Goal: Information Seeking & Learning: Compare options

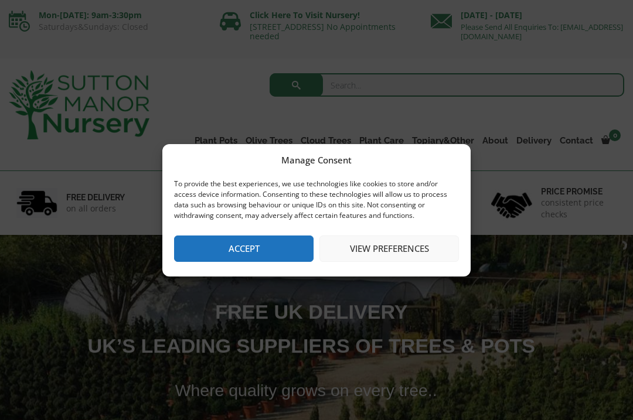
click at [350, 242] on button "View preferences" at bounding box center [388, 248] width 139 height 26
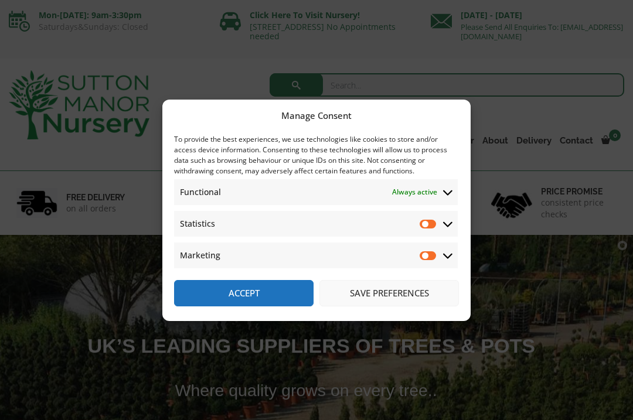
click at [238, 283] on button "Accept" at bounding box center [243, 293] width 139 height 26
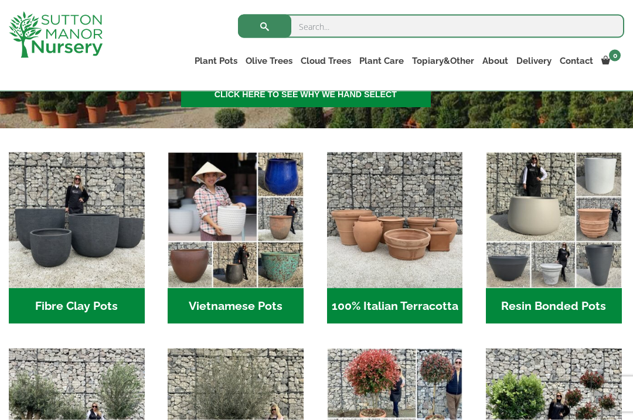
scroll to position [319, 0]
click at [374, 248] on img "Visit product category 100% Italian Terracotta" at bounding box center [395, 220] width 136 height 136
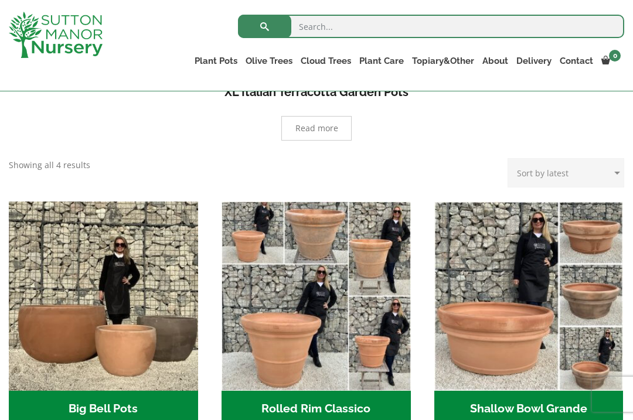
scroll to position [257, 0]
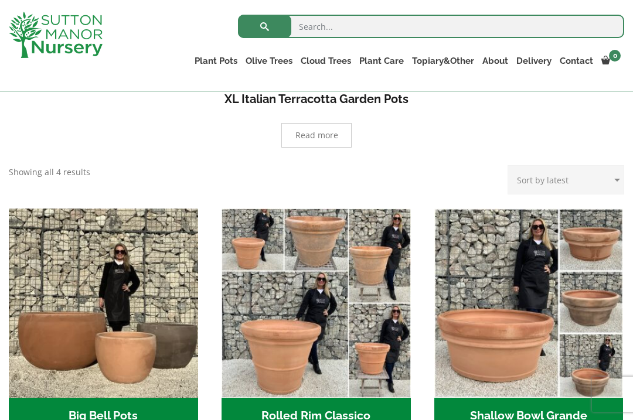
click at [504, 405] on h2 "Shallow Bowl Grande (2)" at bounding box center [528, 416] width 189 height 36
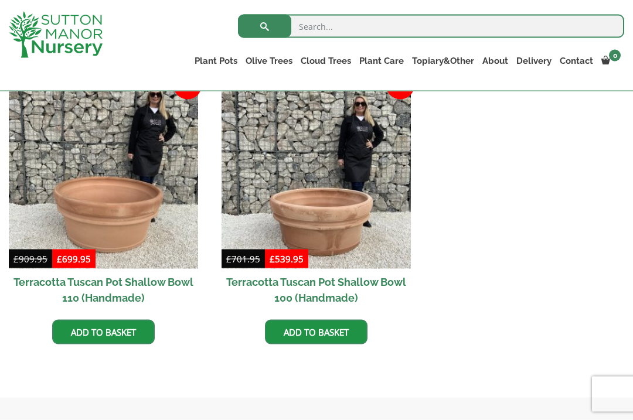
scroll to position [543, 0]
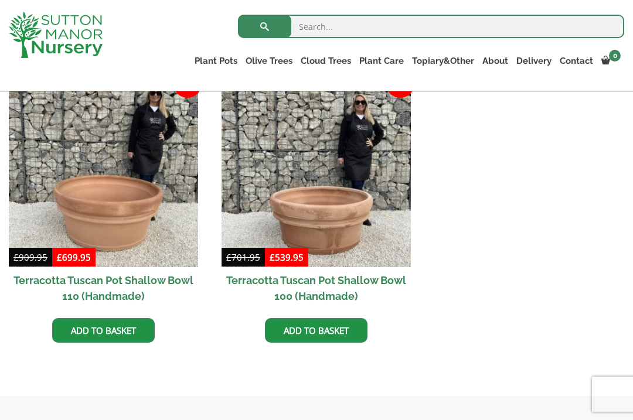
click at [70, 201] on img at bounding box center [103, 172] width 189 height 189
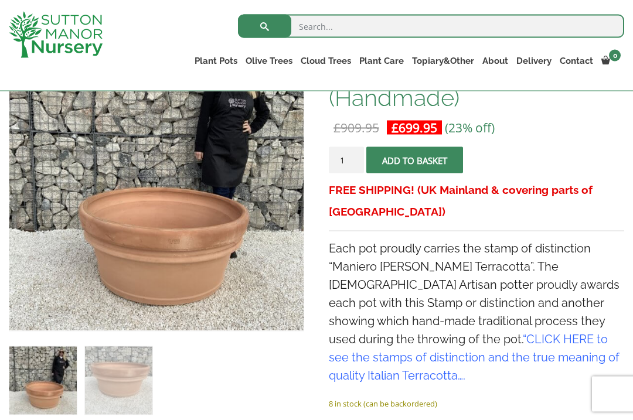
scroll to position [235, 0]
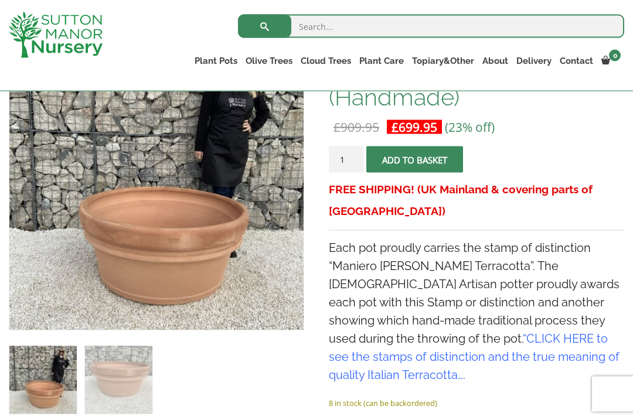
click at [411, 334] on link "CLICK HERE to see the stamps of distinction and the true meaning of quality Ita…" at bounding box center [474, 357] width 291 height 50
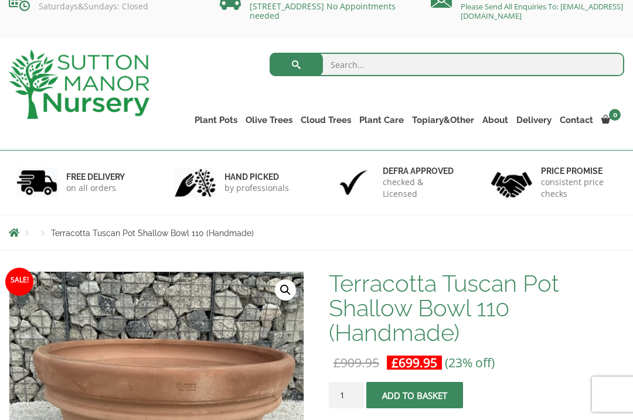
scroll to position [19, 0]
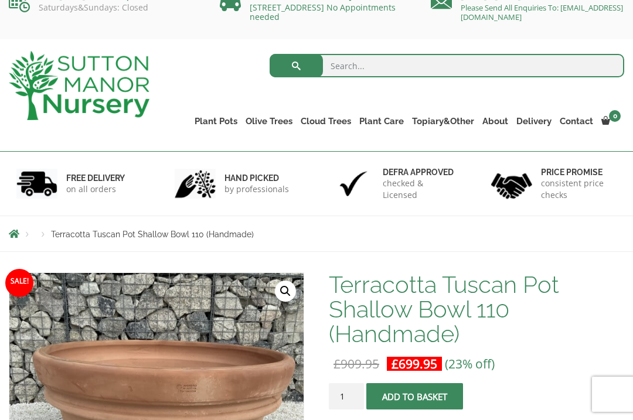
click at [246, 176] on h6 "hand picked" at bounding box center [256, 178] width 64 height 11
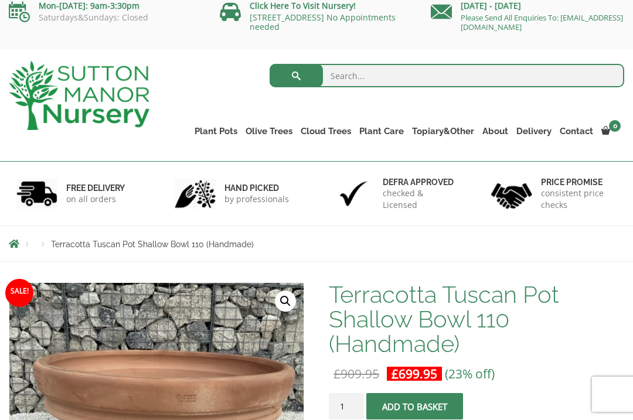
scroll to position [0, 0]
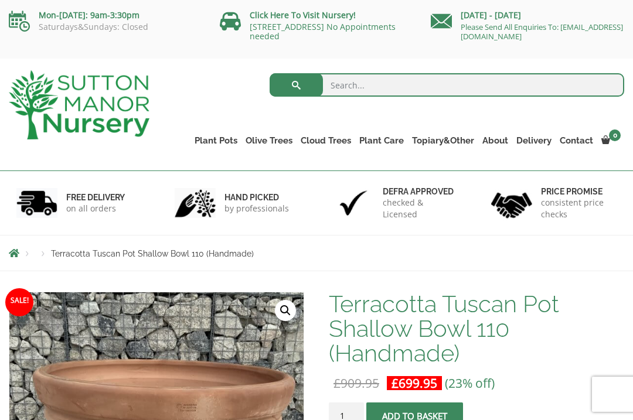
click at [348, 90] on input "search" at bounding box center [446, 84] width 354 height 23
click at [404, 88] on input "Wide pots" at bounding box center [446, 84] width 354 height 23
type input "Wide pots"
click at [288, 84] on button "submit" at bounding box center [295, 84] width 53 height 23
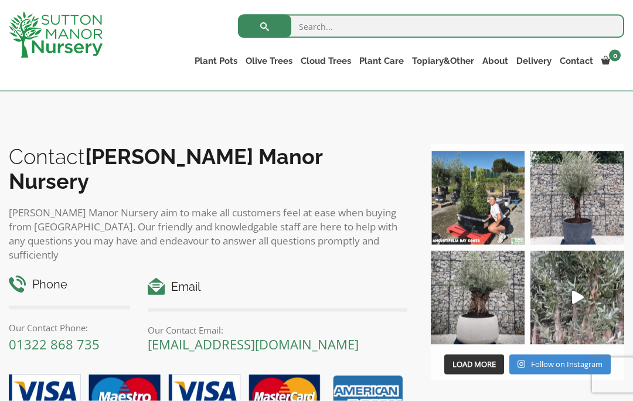
scroll to position [2097, 0]
click at [472, 354] on button "Load More" at bounding box center [474, 364] width 60 height 20
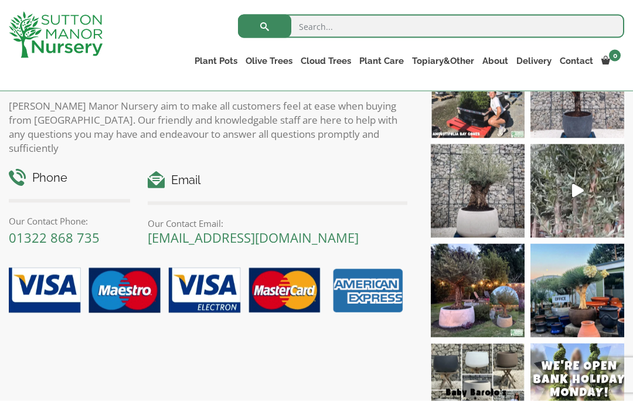
scroll to position [2204, 0]
click at [464, 190] on img at bounding box center [478, 191] width 94 height 94
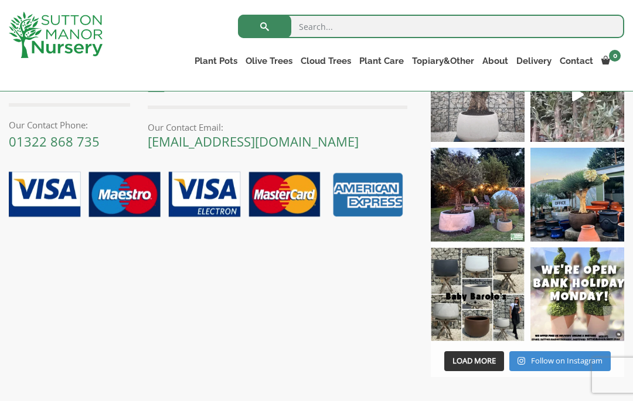
scroll to position [2294, 0]
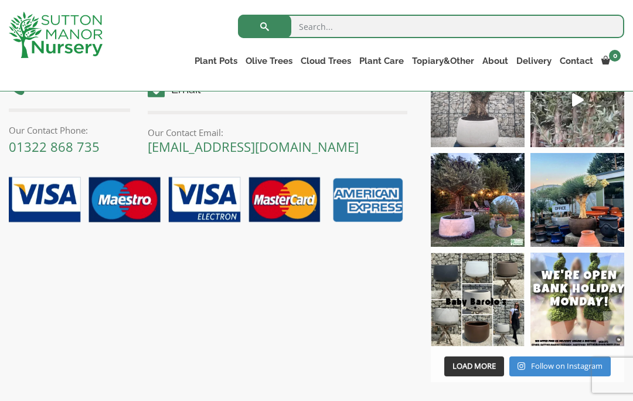
click at [474, 365] on span "button" at bounding box center [473, 365] width 1 height 1
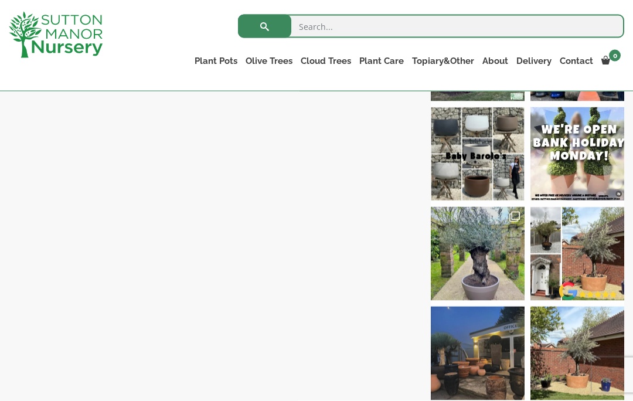
scroll to position [2474, 0]
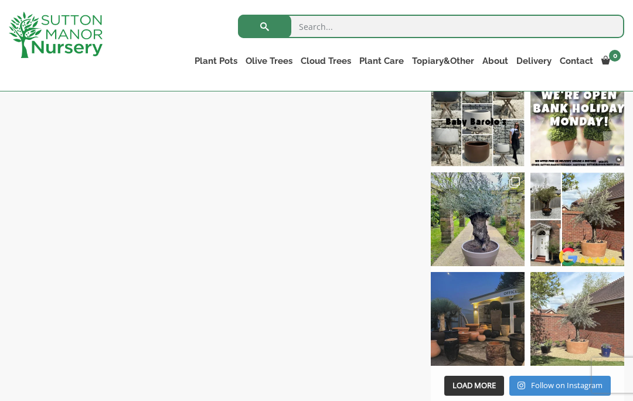
click at [573, 319] on img at bounding box center [577, 319] width 94 height 94
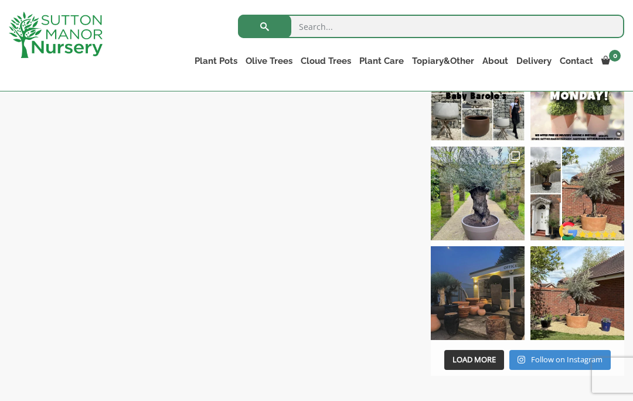
click at [0, 0] on link "Fibre Clay Pots" at bounding box center [0, 0] width 0 height 0
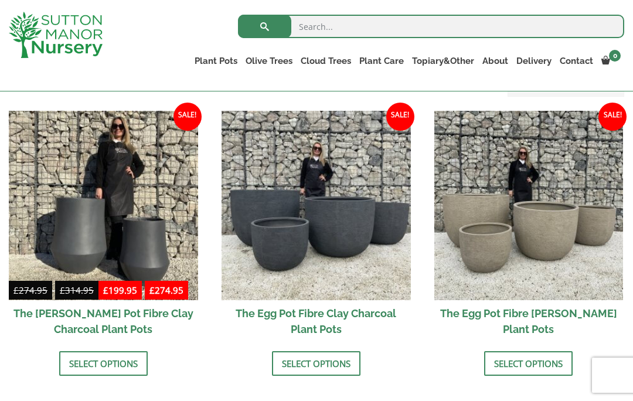
scroll to position [358, 0]
click at [484, 317] on h2 "The Egg Pot Fibre [PERSON_NAME] Plant Pots" at bounding box center [528, 321] width 189 height 42
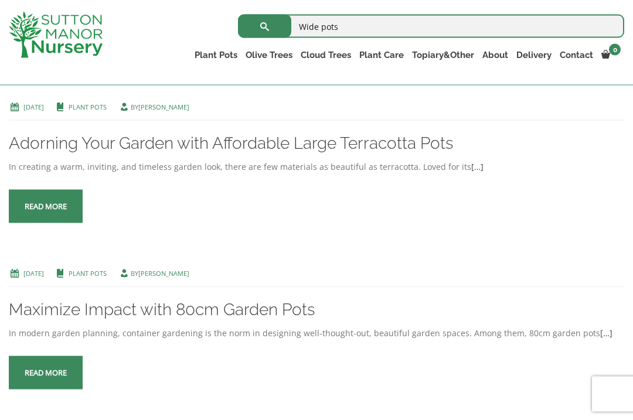
scroll to position [414, 0]
click at [46, 206] on span at bounding box center [46, 206] width 0 height 0
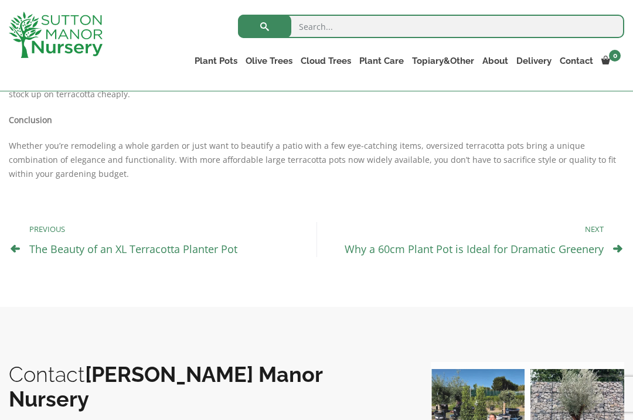
scroll to position [770, 0]
click at [614, 240] on div "Previous The Beauty of an XL Terracotta Planter Pot Next Why a 60cm Plant Pot i…" at bounding box center [316, 240] width 615 height 94
click at [616, 243] on div "Previous The Beauty of an XL Terracotta Planter Pot Next Why a 60cm Plant Pot i…" at bounding box center [316, 240] width 615 height 94
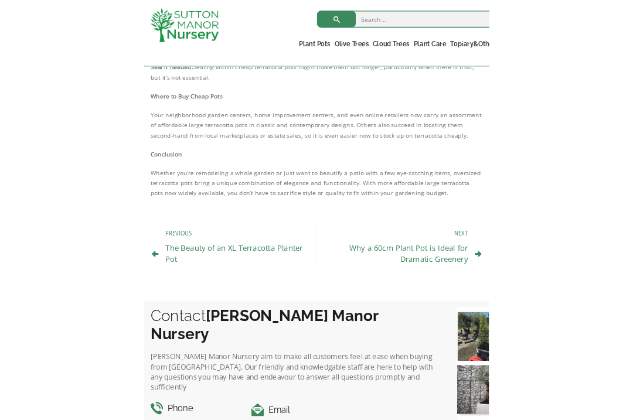
scroll to position [771, 0]
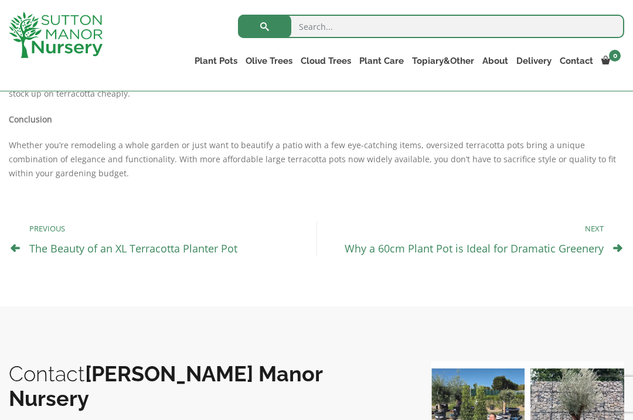
click at [306, 24] on input "search" at bounding box center [431, 26] width 386 height 23
type input "Pots for olive trees"
click at [265, 26] on span "submit" at bounding box center [265, 26] width 0 height 0
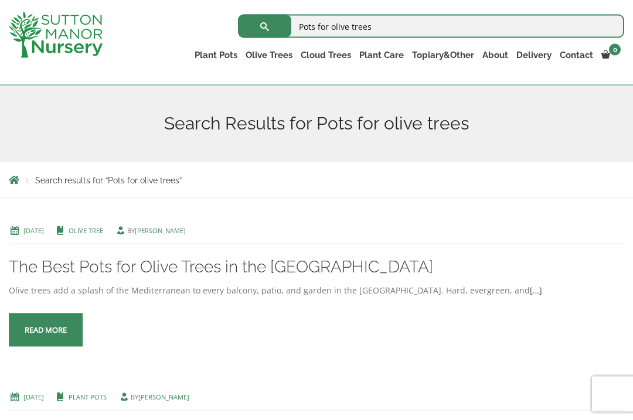
scroll to position [124, 0]
click at [46, 330] on span at bounding box center [46, 330] width 0 height 0
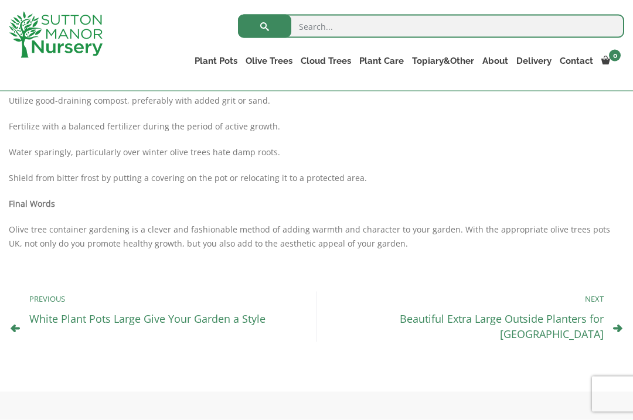
scroll to position [1006, 0]
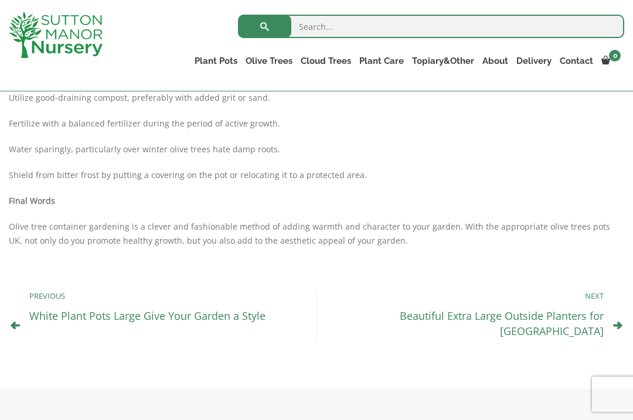
click at [610, 316] on div "Previous White Plant Pots Large Give Your Garden a Style Next Beautiful Extra L…" at bounding box center [316, 313] width 615 height 109
click at [583, 297] on p "Next" at bounding box center [466, 296] width 275 height 14
click at [610, 313] on div "Previous White Plant Pots Large Give Your Garden a Style Next Beautiful Extra L…" at bounding box center [316, 313] width 615 height 109
click at [513, 315] on link "Beautiful Extra Large Outside Planters for [GEOGRAPHIC_DATA]" at bounding box center [501, 323] width 204 height 29
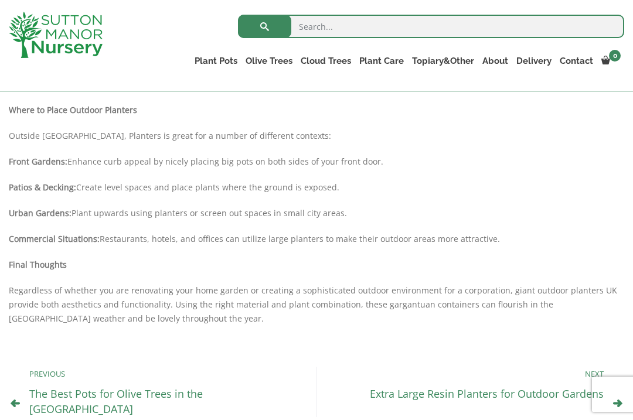
scroll to position [837, 0]
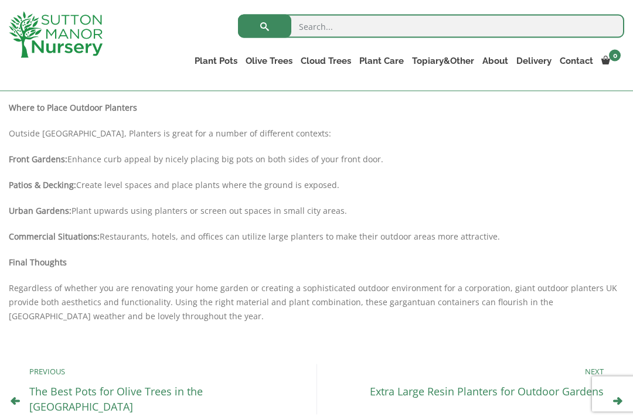
click at [53, 393] on link "The Best Pots for Olive Trees in the [GEOGRAPHIC_DATA]" at bounding box center [115, 398] width 173 height 29
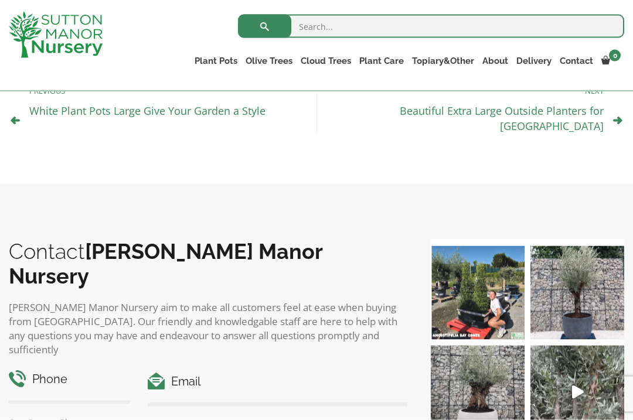
scroll to position [1211, 0]
click at [487, 109] on link "Beautiful Extra Large Outside Planters for [GEOGRAPHIC_DATA]" at bounding box center [501, 118] width 204 height 29
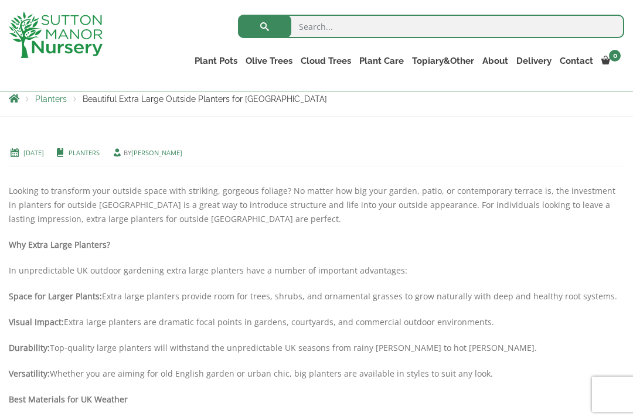
scroll to position [209, 0]
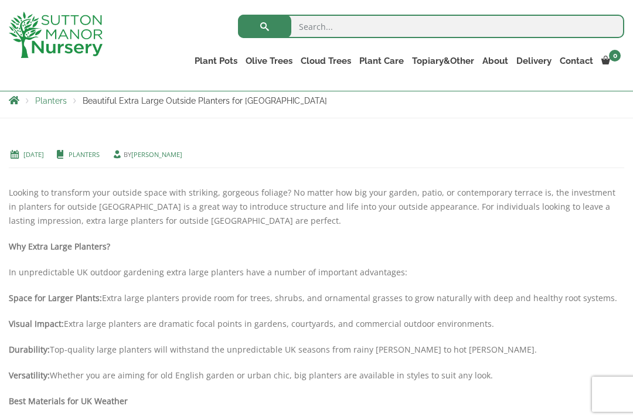
click at [309, 26] on input "search" at bounding box center [431, 26] width 386 height 23
type input "Stone and concrete pots"
click at [255, 26] on button "submit" at bounding box center [264, 26] width 53 height 23
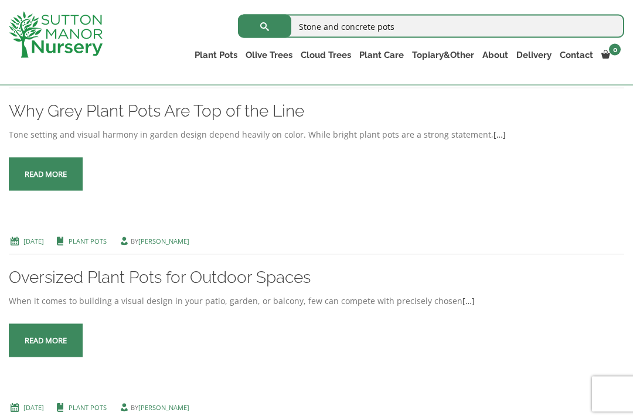
scroll to position [279, 0]
click at [42, 343] on link "Read more" at bounding box center [46, 339] width 74 height 33
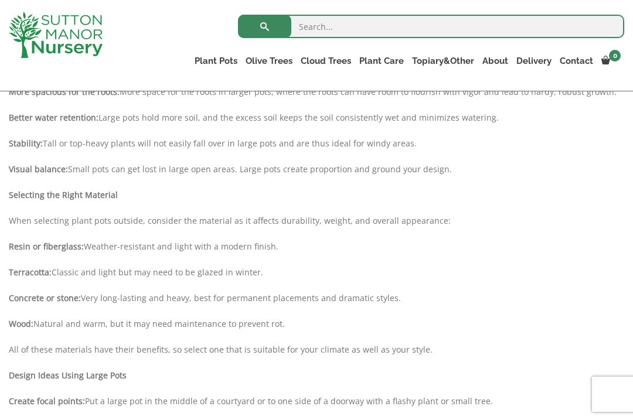
scroll to position [383, 0]
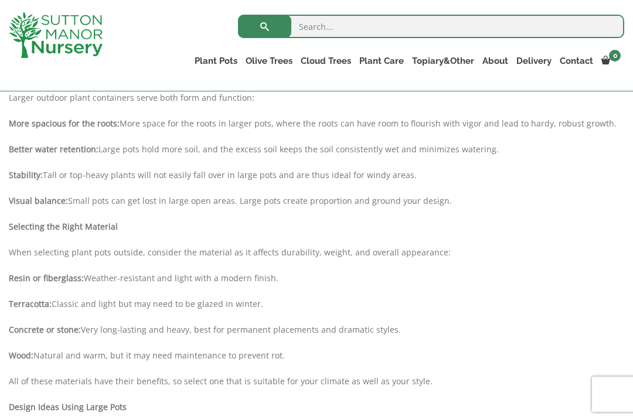
click at [310, 22] on input "search" at bounding box center [431, 26] width 386 height 23
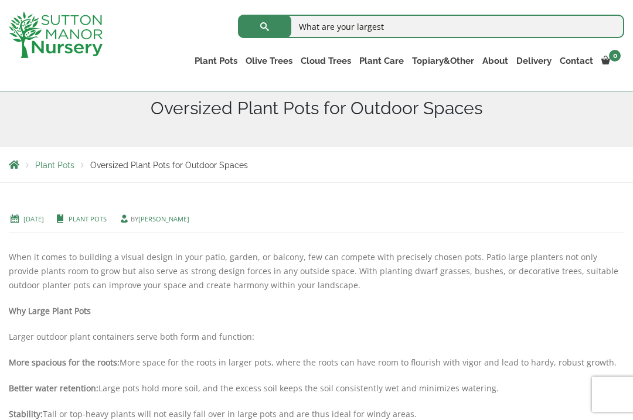
scroll to position [142, 0]
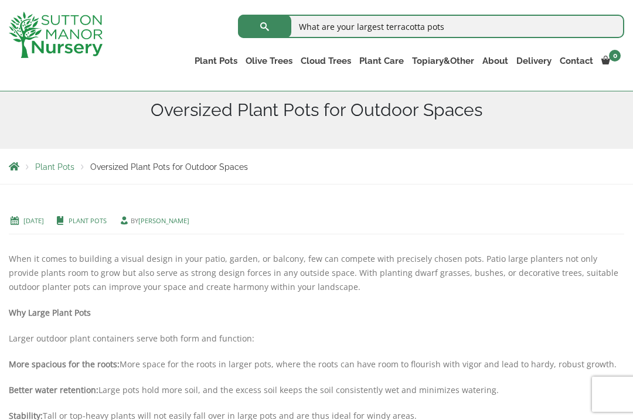
type input "What are your largest terracotta pots"
click at [257, 31] on button "submit" at bounding box center [264, 26] width 53 height 23
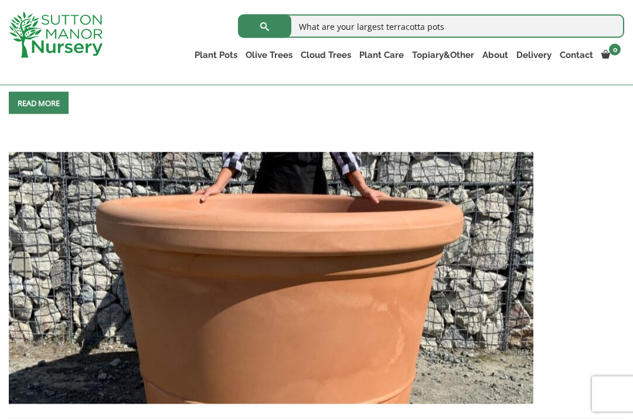
scroll to position [1468, 0]
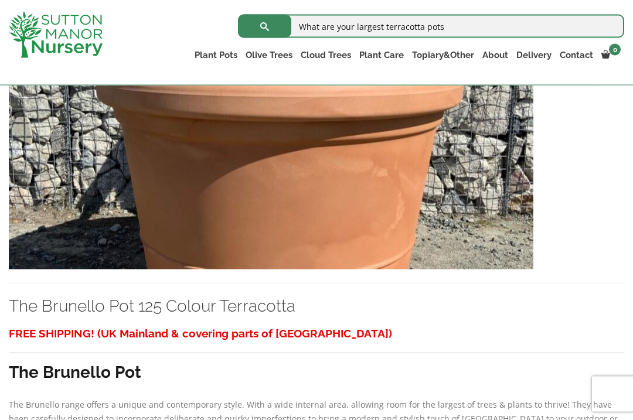
click at [217, 189] on img at bounding box center [271, 144] width 524 height 252
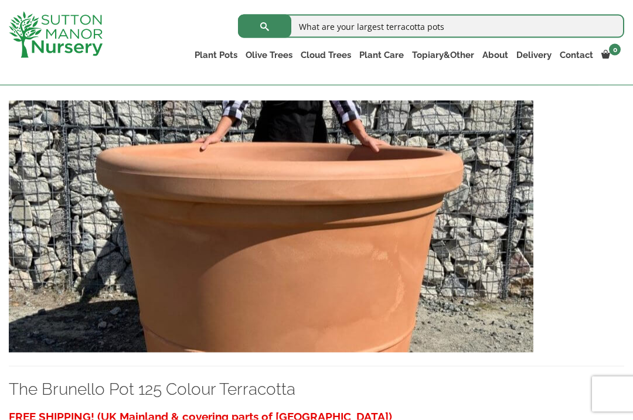
scroll to position [1340, 0]
click at [181, 222] on img at bounding box center [271, 226] width 524 height 252
click at [144, 216] on img at bounding box center [271, 226] width 524 height 252
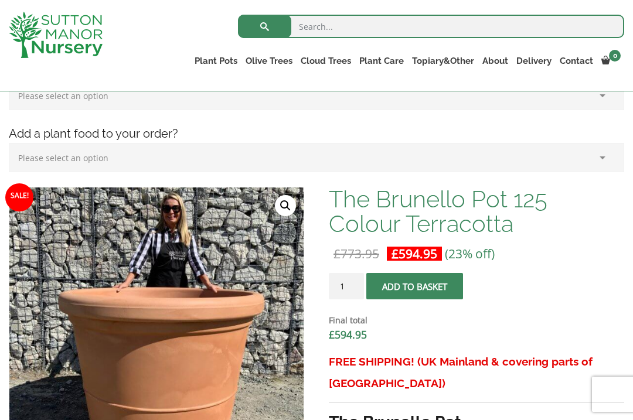
scroll to position [267, 0]
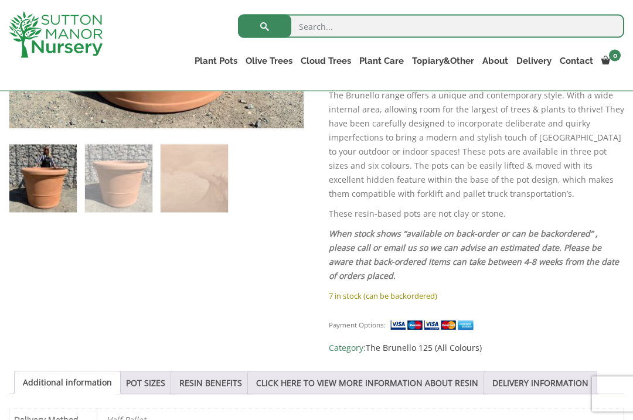
scroll to position [623, 0]
click at [145, 385] on link "POT SIZES" at bounding box center [145, 383] width 39 height 22
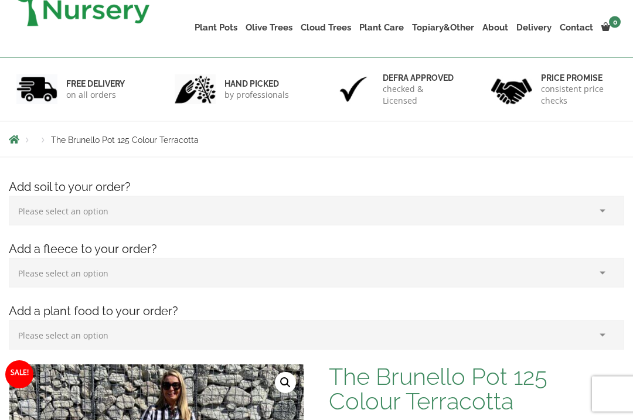
scroll to position [0, 0]
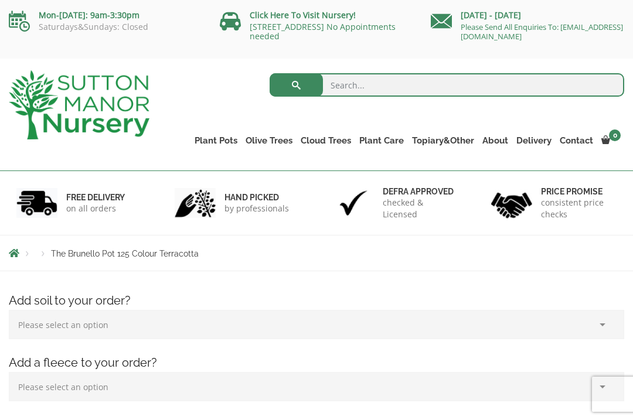
click at [0, 0] on link "The Atlantis Pots" at bounding box center [0, 0] width 0 height 0
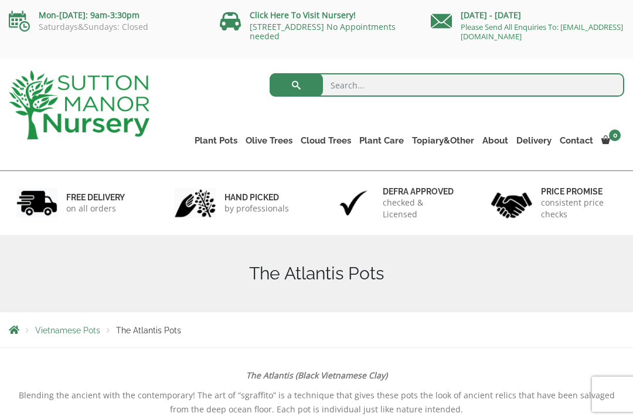
click at [0, 0] on link "Cylinders Traditionals" at bounding box center [0, 0] width 0 height 0
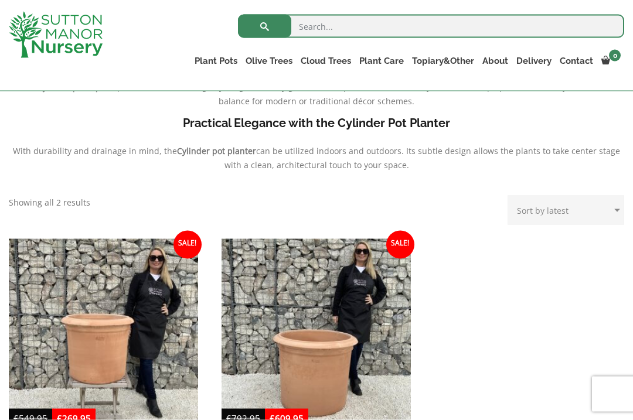
scroll to position [382, 0]
click at [0, 0] on link "Rolled Rim Classico" at bounding box center [0, 0] width 0 height 0
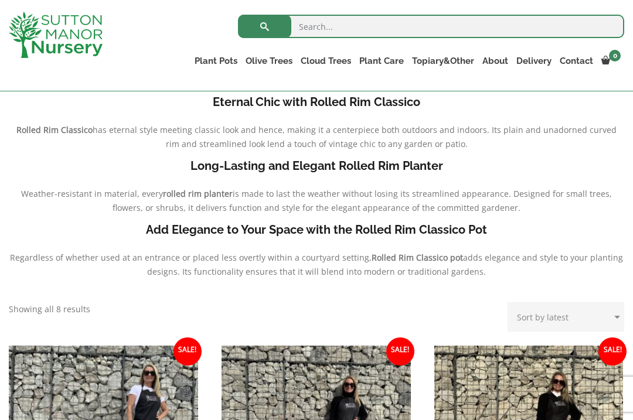
scroll to position [275, 0]
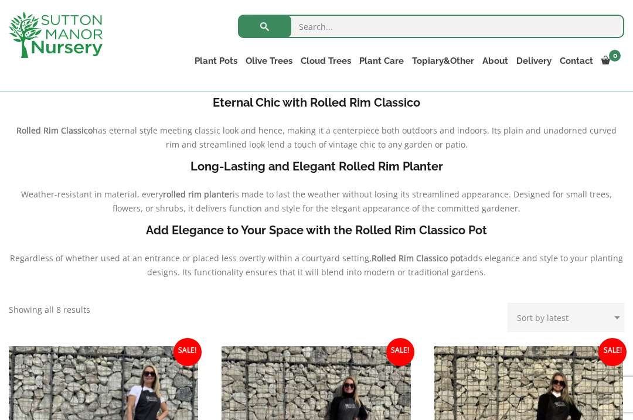
click at [0, 0] on link "The Old Stone Pots" at bounding box center [0, 0] width 0 height 0
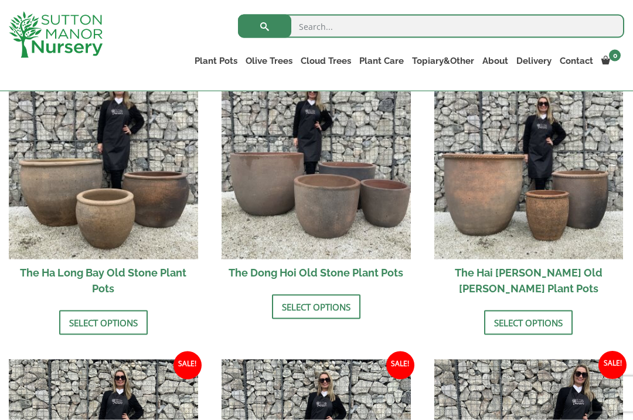
scroll to position [434, 0]
click at [91, 316] on link "Select options" at bounding box center [103, 322] width 88 height 25
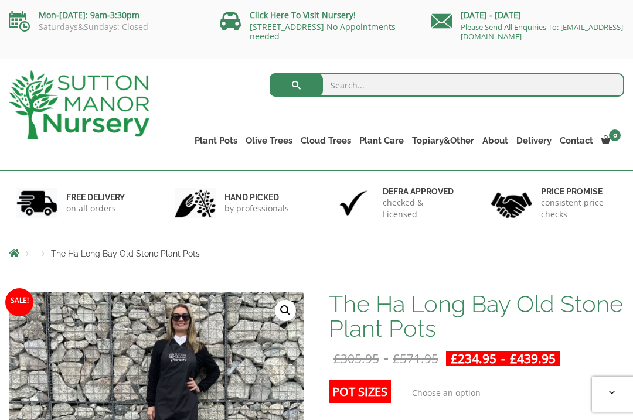
click at [0, 0] on link "The Amalfi Pots" at bounding box center [0, 0] width 0 height 0
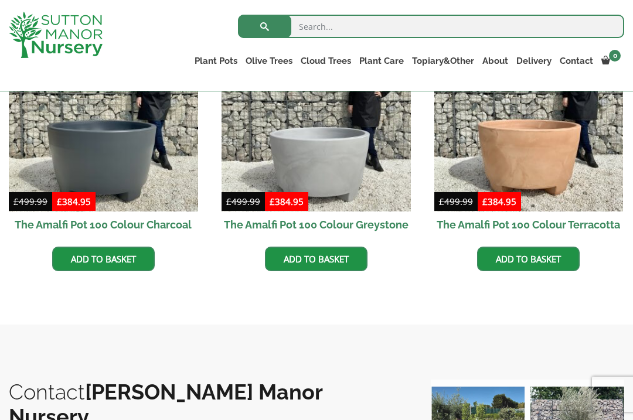
scroll to position [419, 0]
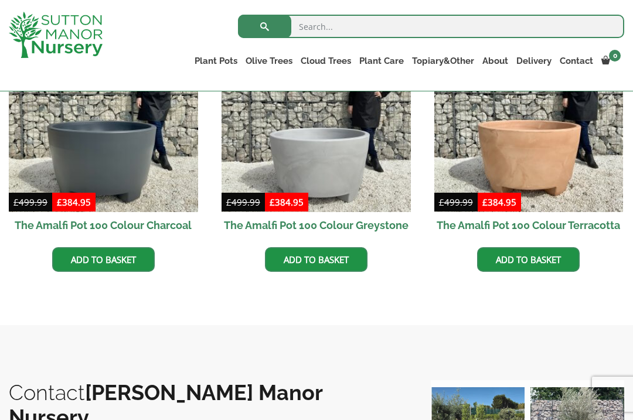
click at [493, 152] on img at bounding box center [528, 117] width 189 height 189
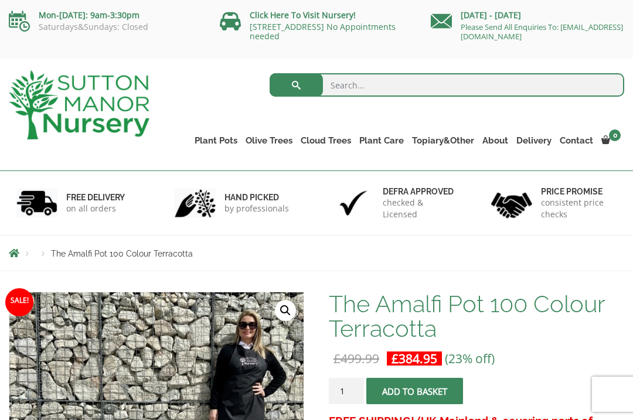
click at [337, 80] on input "search" at bounding box center [446, 84] width 354 height 23
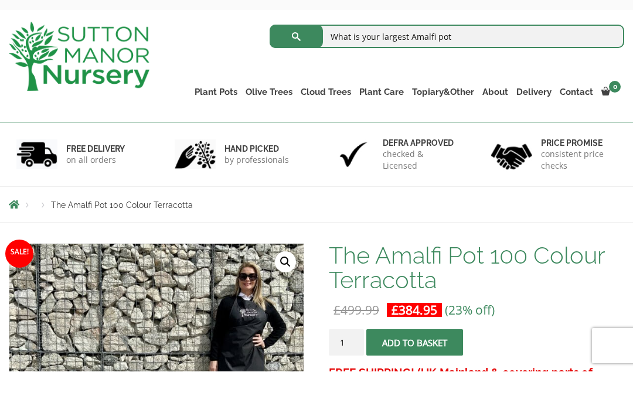
type input "What is your largest Amalfi pot"
click at [292, 73] on button "submit" at bounding box center [295, 84] width 53 height 23
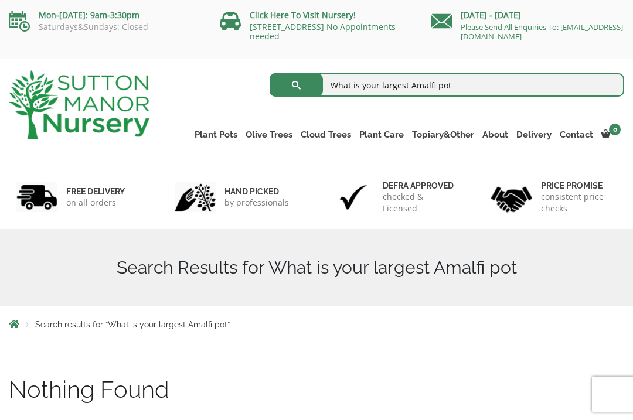
click at [0, 0] on link "The Milan Pots" at bounding box center [0, 0] width 0 height 0
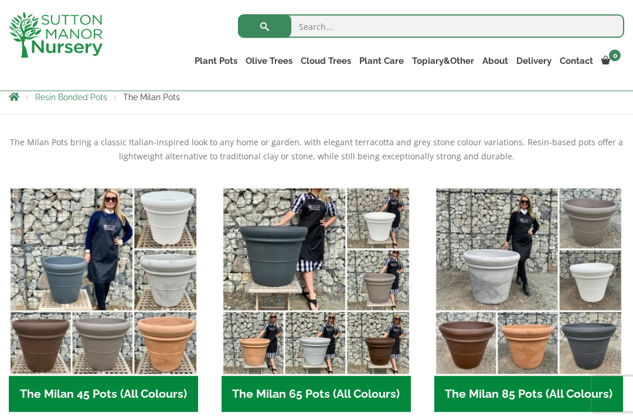
scroll to position [212, 0]
click at [0, 0] on link "The Capri Pots" at bounding box center [0, 0] width 0 height 0
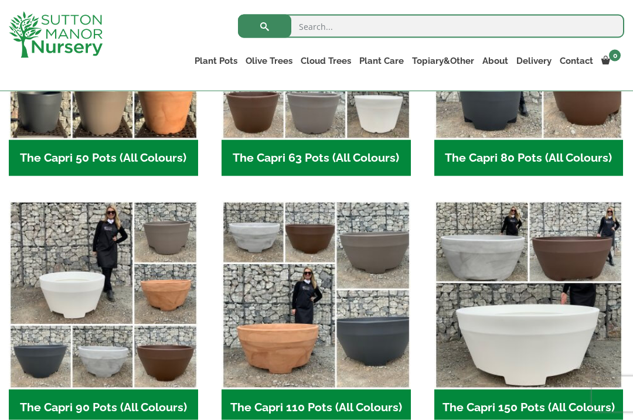
scroll to position [449, 0]
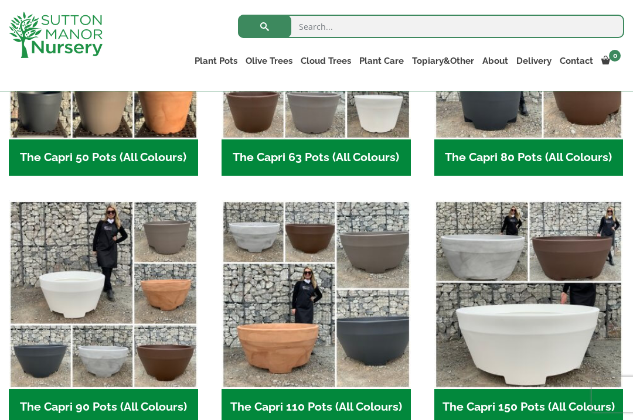
click at [276, 334] on img "Visit product category The Capri 110 Pots (All Colours)" at bounding box center [315, 294] width 189 height 189
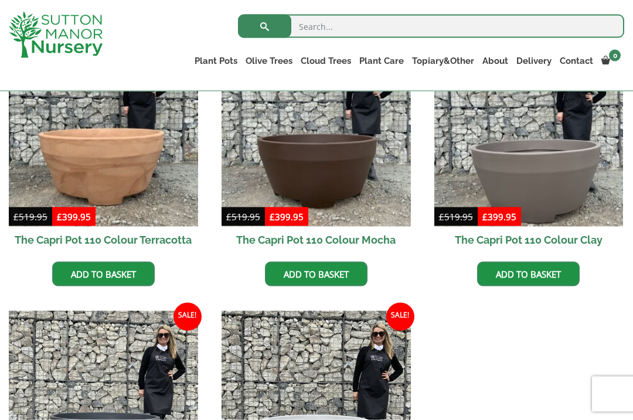
scroll to position [322, 0]
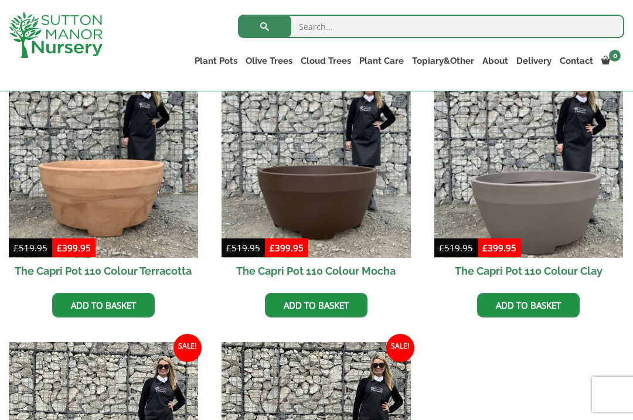
click at [0, 0] on link "The Brunello Pots" at bounding box center [0, 0] width 0 height 0
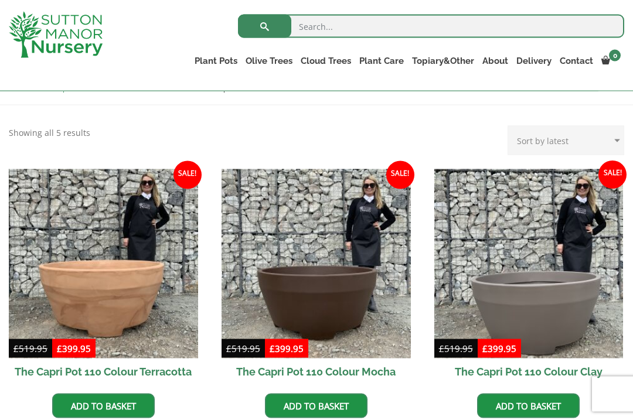
scroll to position [222, 0]
click at [0, 0] on link "The Venice Cube Pots" at bounding box center [0, 0] width 0 height 0
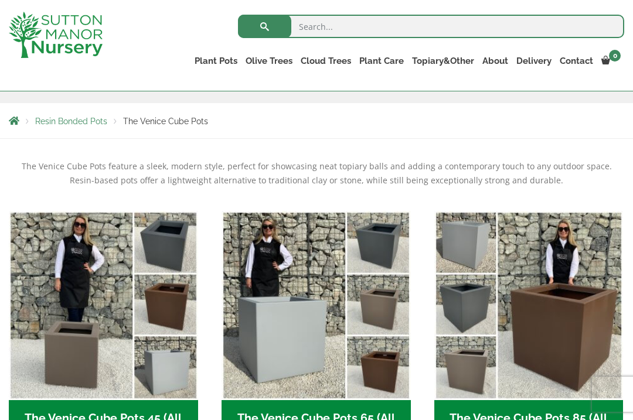
scroll to position [189, 0]
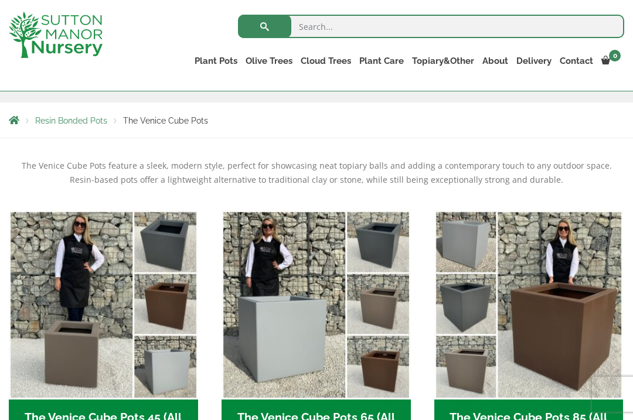
click at [0, 0] on link "The Barolo Pots" at bounding box center [0, 0] width 0 height 0
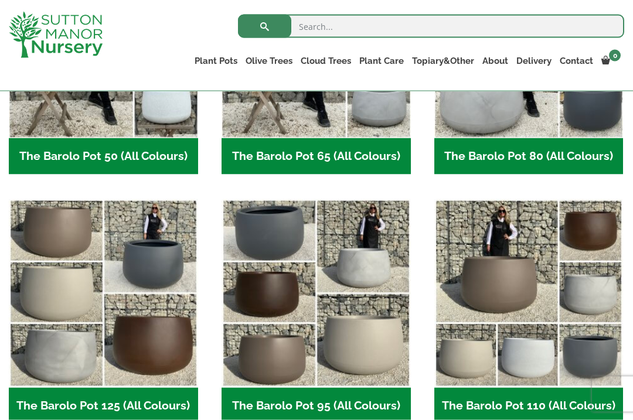
scroll to position [450, 0]
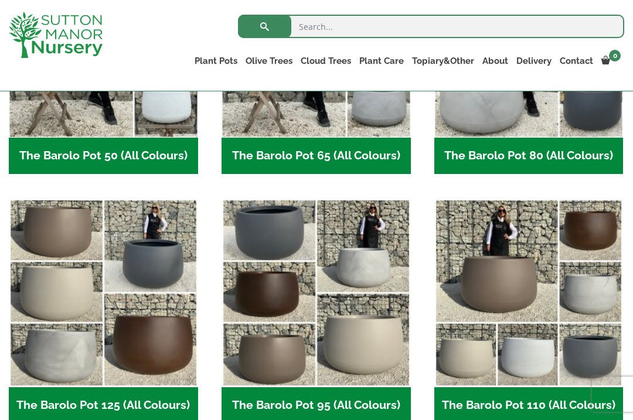
click at [142, 356] on img "Visit product category The Barolo Pot 125 (All Colours)" at bounding box center [103, 293] width 189 height 189
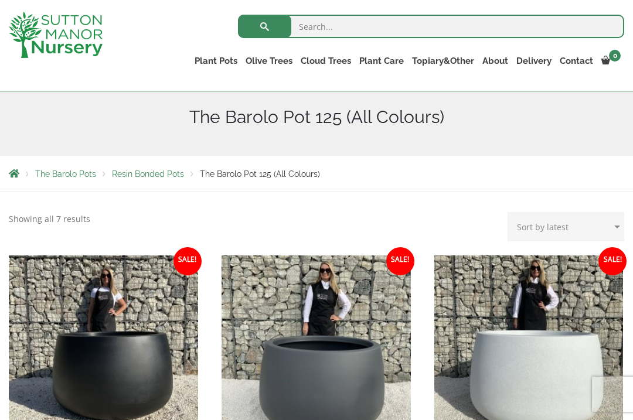
scroll to position [124, 0]
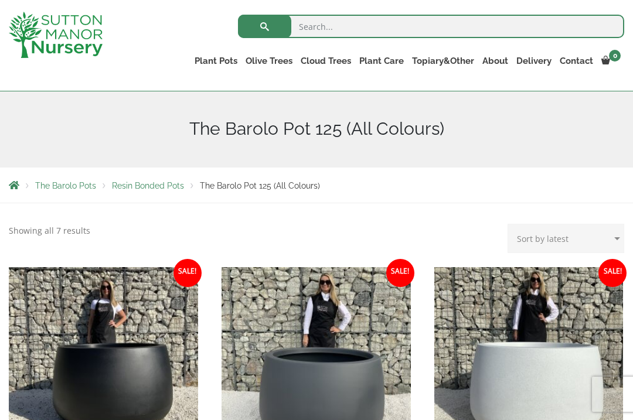
click at [0, 0] on link "The Rome Bowl" at bounding box center [0, 0] width 0 height 0
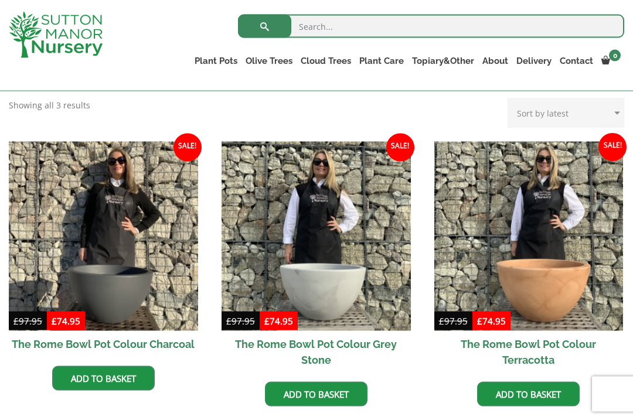
scroll to position [301, 0]
click at [0, 0] on link "The Olive Jar" at bounding box center [0, 0] width 0 height 0
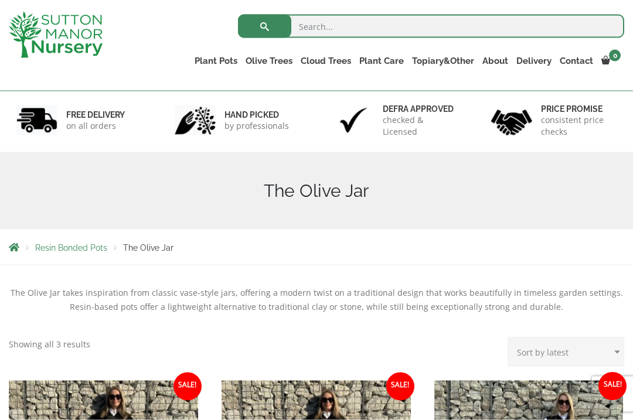
scroll to position [62, 0]
click at [0, 0] on link "The Sicilian Pots" at bounding box center [0, 0] width 0 height 0
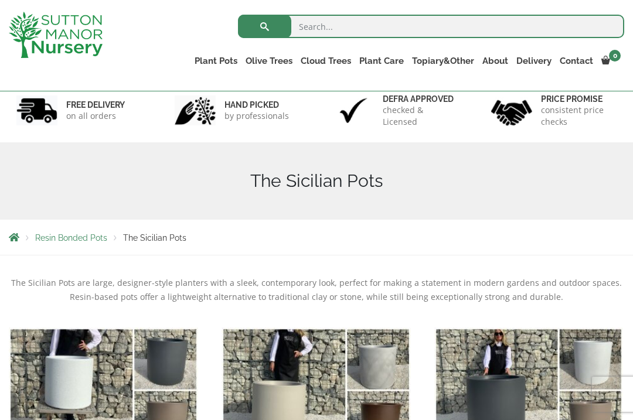
scroll to position [76, 0]
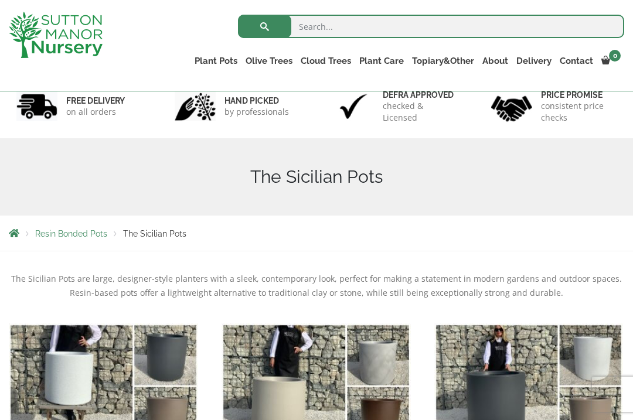
click at [0, 0] on link "The Mediterranean Pots" at bounding box center [0, 0] width 0 height 0
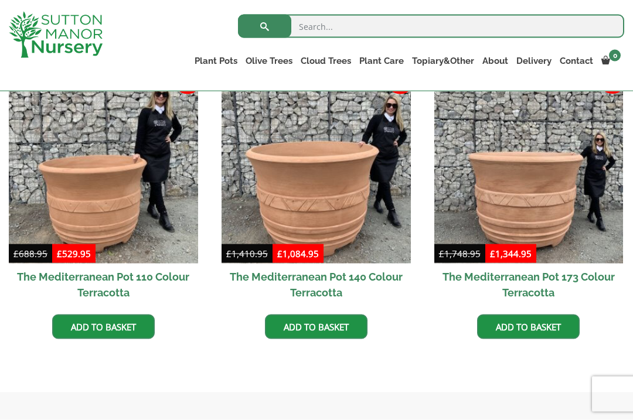
scroll to position [368, 0]
click at [0, 0] on link "The San Marino Pots" at bounding box center [0, 0] width 0 height 0
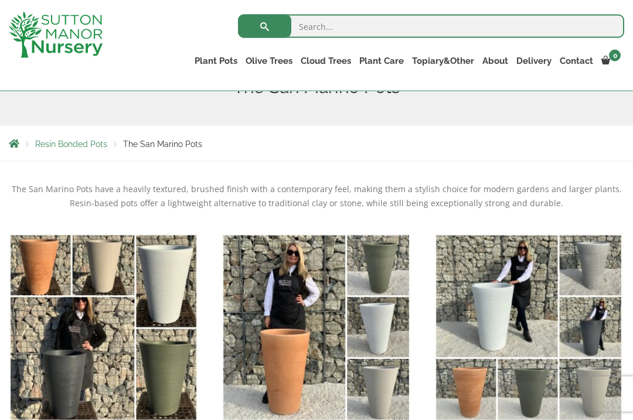
scroll to position [166, 0]
click at [0, 0] on link "The Como Cube Pots 45 (All Colours)" at bounding box center [0, 0] width 0 height 0
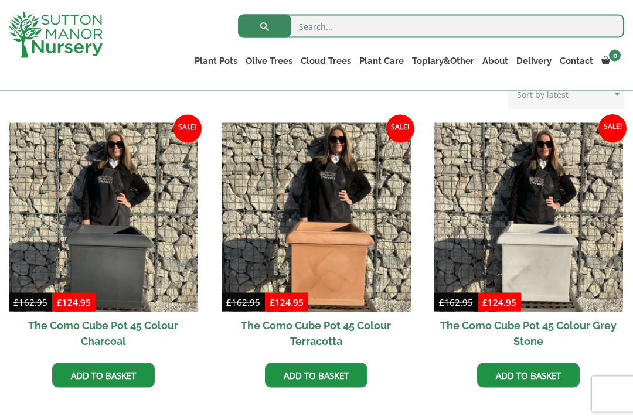
scroll to position [313, 0]
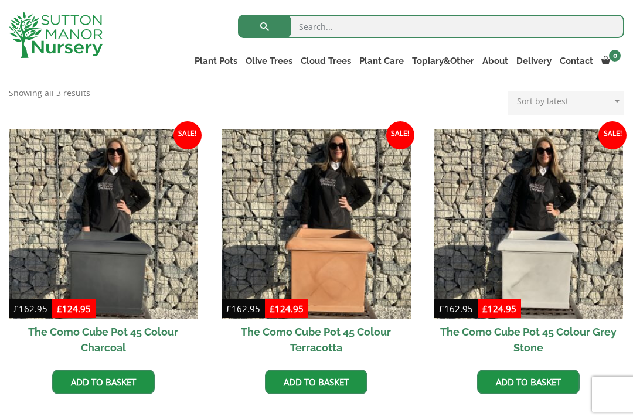
click at [0, 0] on link "The Como Cube Pots 45 (All Colours)" at bounding box center [0, 0] width 0 height 0
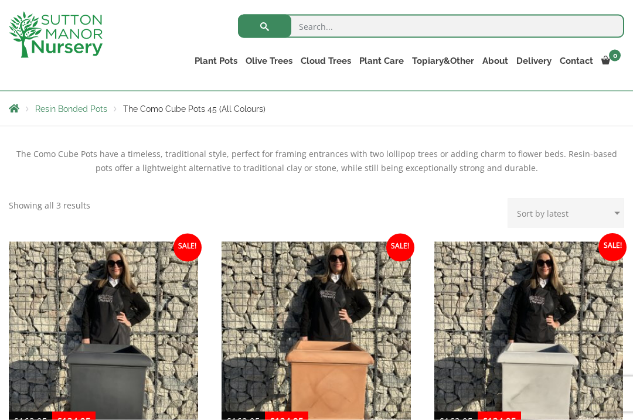
scroll to position [201, 0]
click at [0, 0] on link "The Olive Jar" at bounding box center [0, 0] width 0 height 0
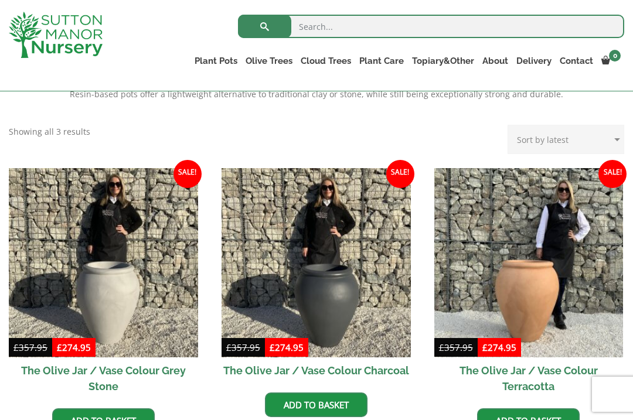
scroll to position [271, 0]
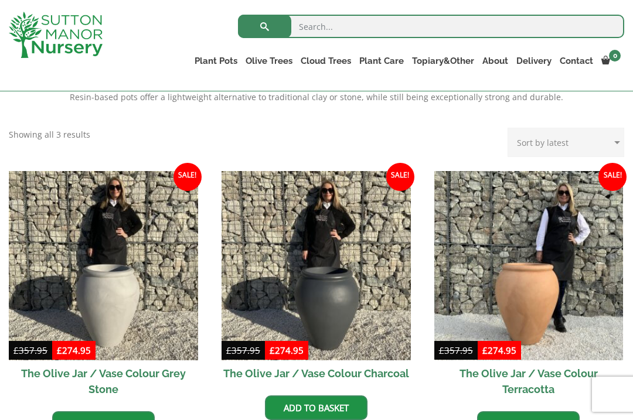
click at [189, 77] on div "Search for: Plant Pots Resin Bonded Pots The Amalfi Pots The Milan Pots The Cap…" at bounding box center [380, 45] width 506 height 91
click at [0, 0] on link "The Tuscany Fruit Pots" at bounding box center [0, 0] width 0 height 0
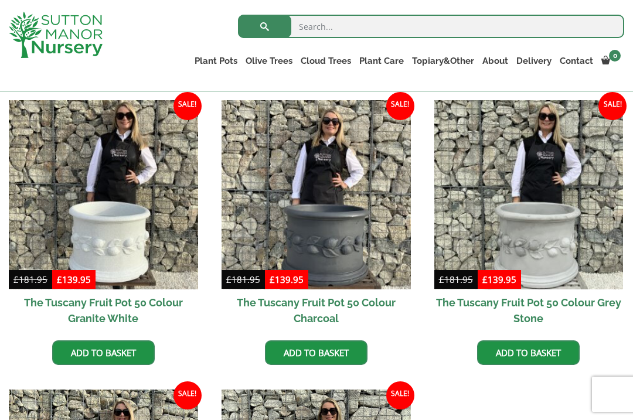
scroll to position [341, 0]
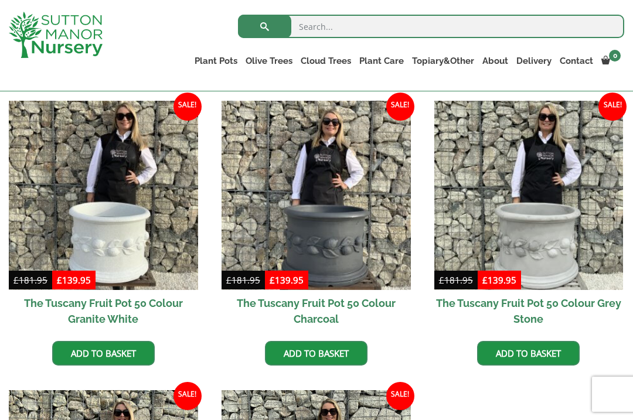
click at [0, 0] on link "The Pompei Pots" at bounding box center [0, 0] width 0 height 0
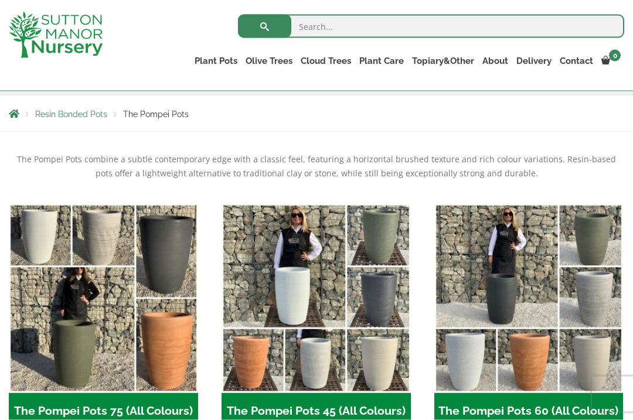
scroll to position [196, 0]
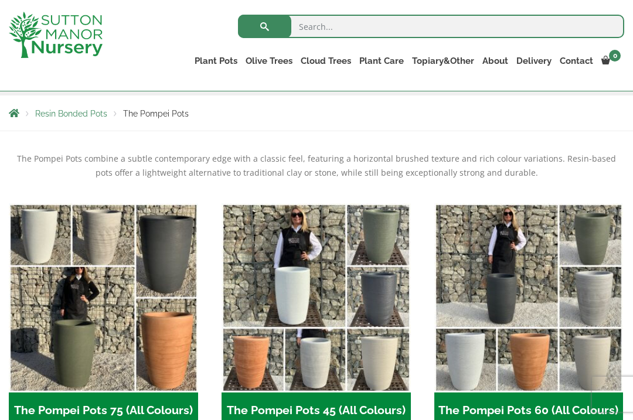
click at [0, 0] on link "The Pisa Pot 80 (All Colours)" at bounding box center [0, 0] width 0 height 0
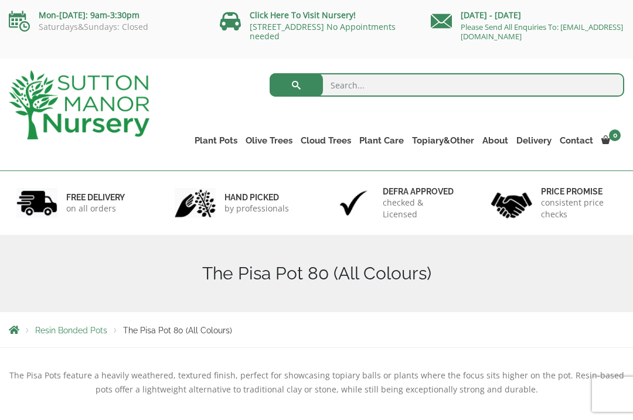
click at [0, 0] on link "The Mediterranean Pots" at bounding box center [0, 0] width 0 height 0
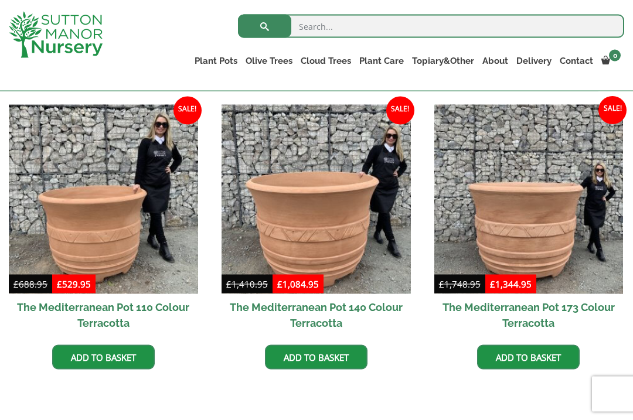
scroll to position [338, 0]
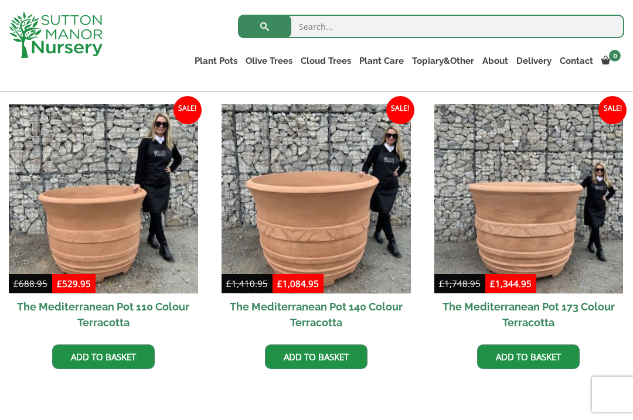
click at [0, 0] on link "The Milan Pots" at bounding box center [0, 0] width 0 height 0
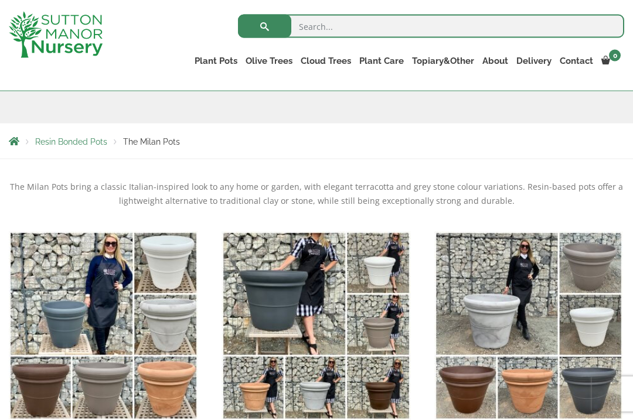
scroll to position [168, 0]
click at [0, 0] on link "The Mediterranean Pots" at bounding box center [0, 0] width 0 height 0
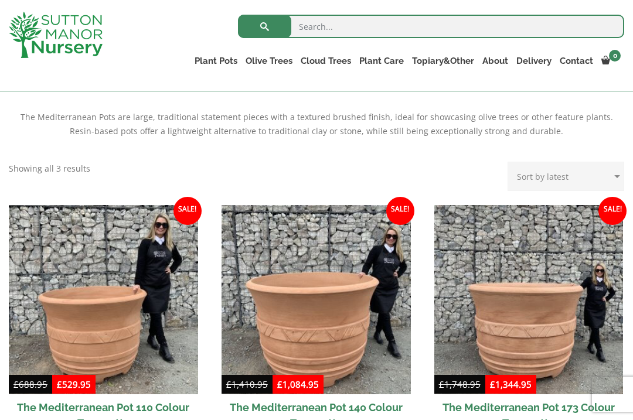
scroll to position [302, 0]
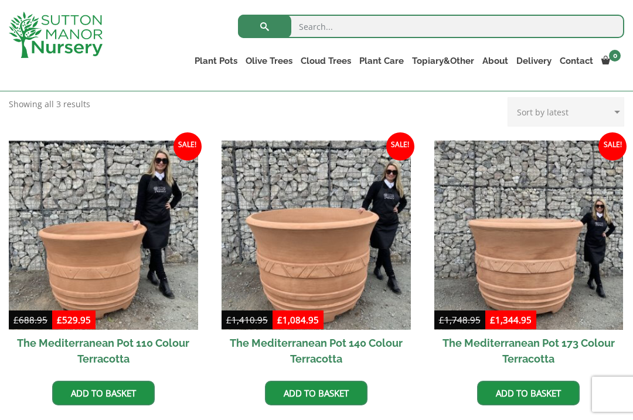
click at [0, 0] on link "Vietnamese Terracotta" at bounding box center [0, 0] width 0 height 0
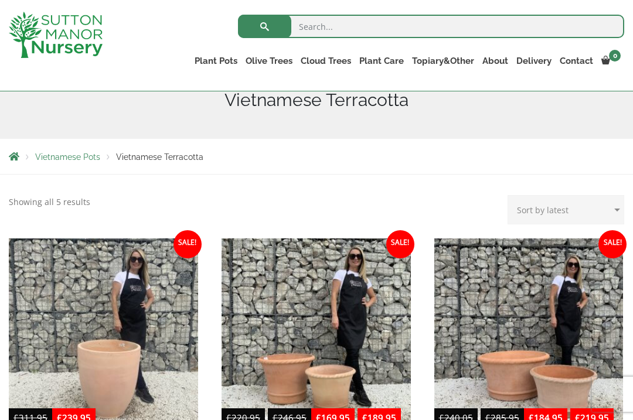
scroll to position [138, 0]
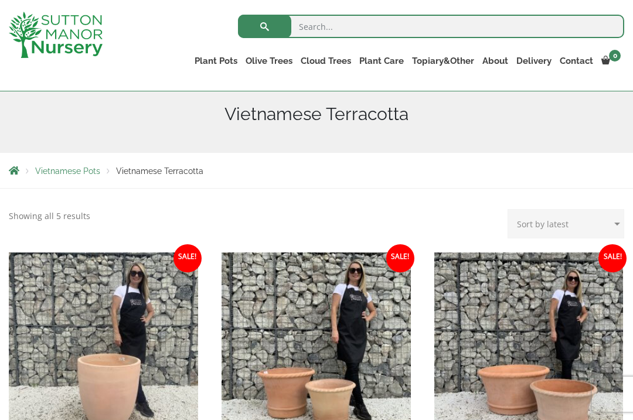
click at [137, 165] on div "Vietnamese Pots Vietnamese Terracotta" at bounding box center [316, 170] width 633 height 35
click at [0, 0] on link "The Iron Stone Pots" at bounding box center [0, 0] width 0 height 0
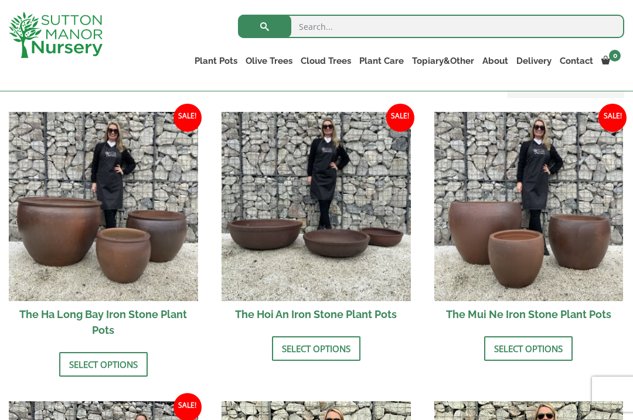
scroll to position [397, 0]
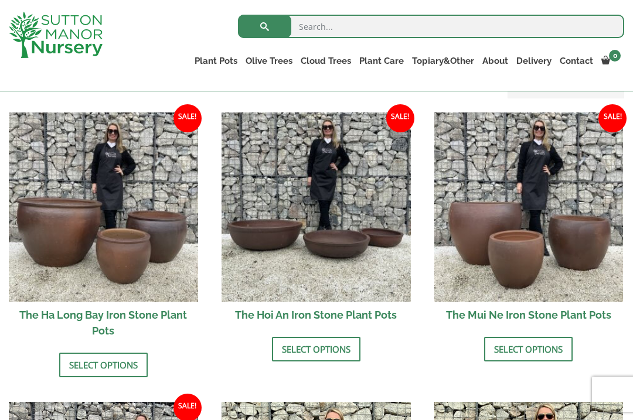
click at [0, 0] on link "Fibre Clay Pots" at bounding box center [0, 0] width 0 height 0
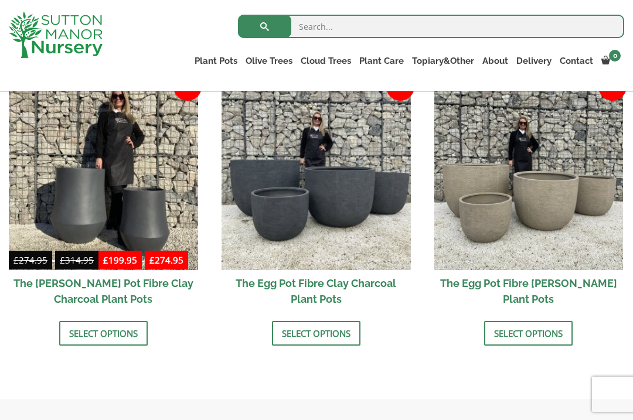
scroll to position [396, 0]
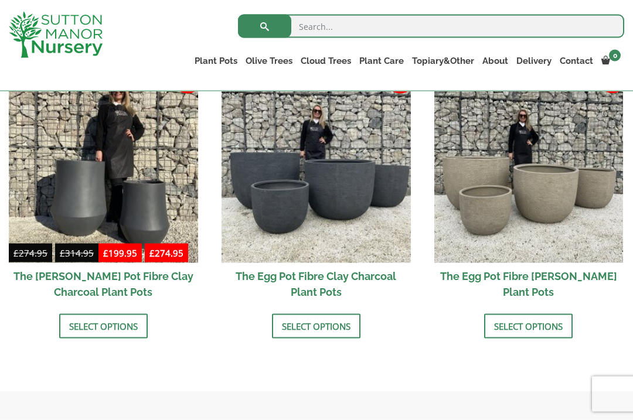
click at [296, 274] on h2 "The Egg Pot Fibre Clay Charcoal Plant Pots" at bounding box center [315, 284] width 189 height 42
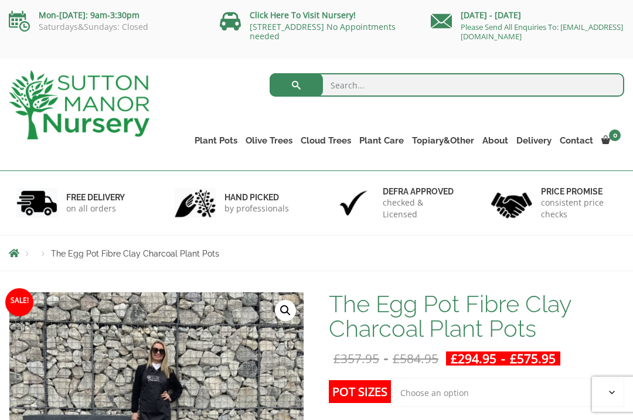
click at [0, 0] on link "Glazed Pots" at bounding box center [0, 0] width 0 height 0
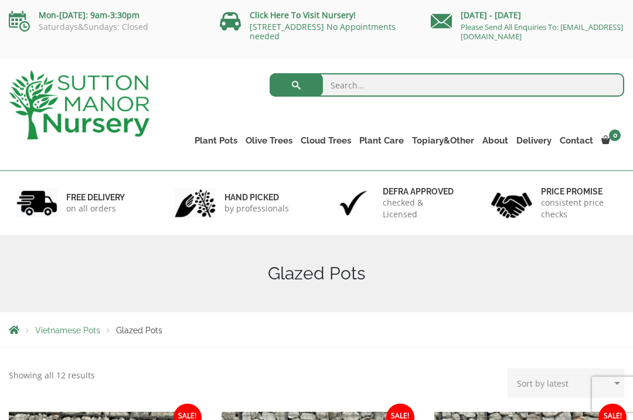
click at [0, 0] on link "Vietnamese Pots" at bounding box center [0, 0] width 0 height 0
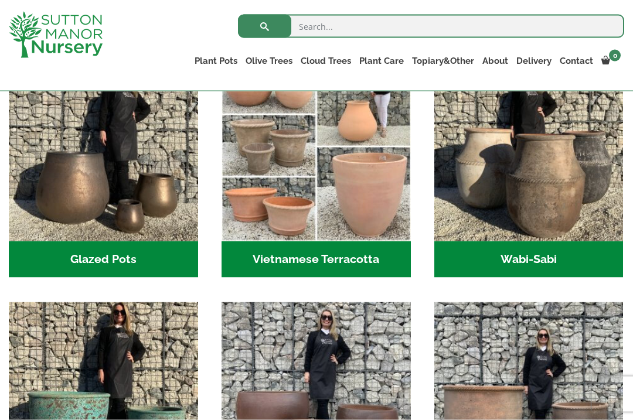
scroll to position [391, 0]
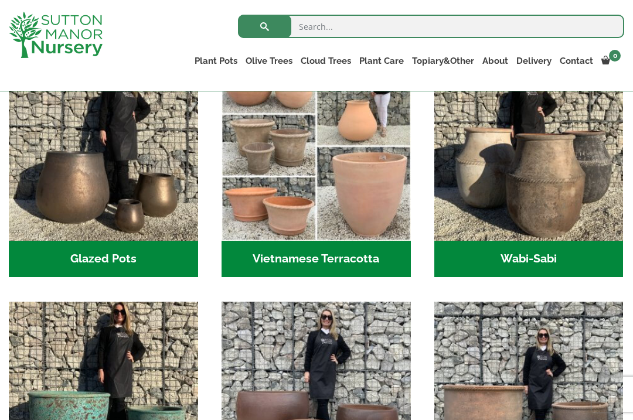
click at [464, 373] on img "Visit product category The Old Stone Pots" at bounding box center [528, 396] width 189 height 189
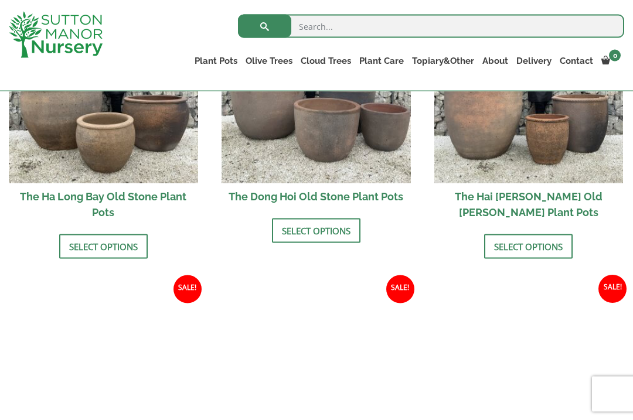
scroll to position [510, 0]
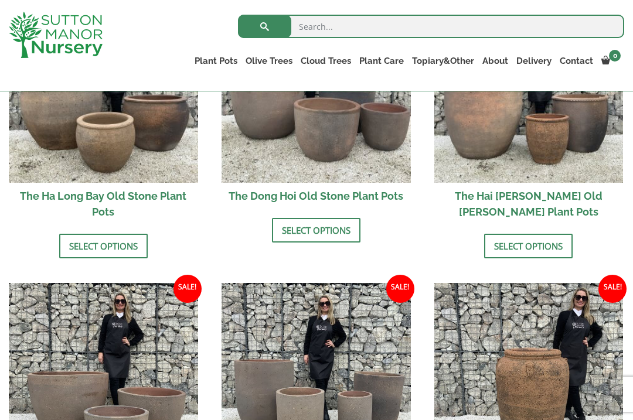
click at [57, 127] on img at bounding box center [103, 88] width 189 height 189
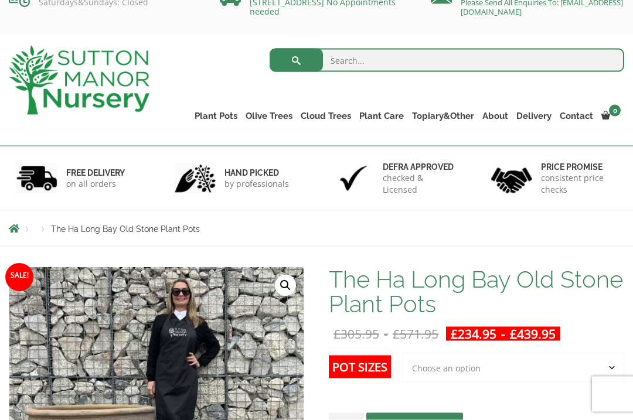
scroll to position [25, 0]
click at [0, 0] on link "Wabi-Sabi" at bounding box center [0, 0] width 0 height 0
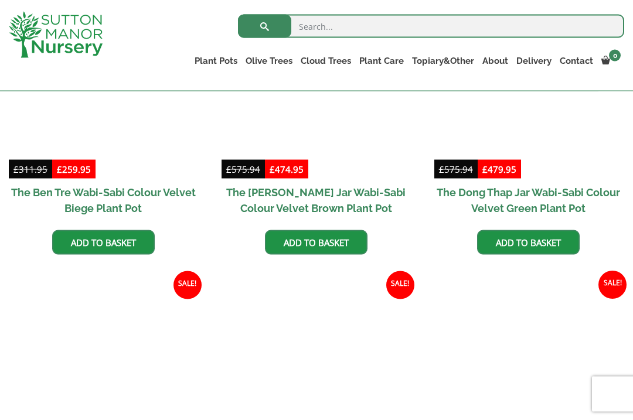
scroll to position [691, 0]
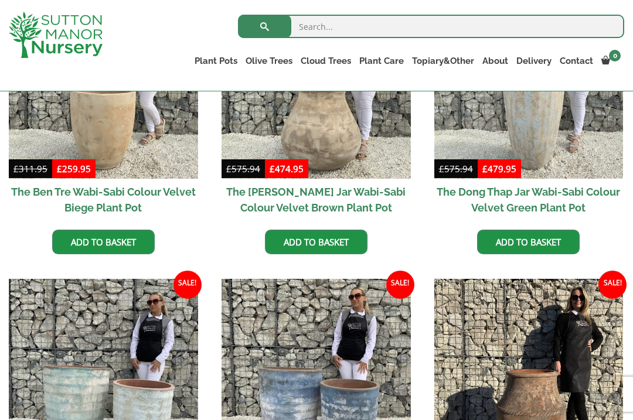
click at [0, 0] on link "The Old Stone Pots" at bounding box center [0, 0] width 0 height 0
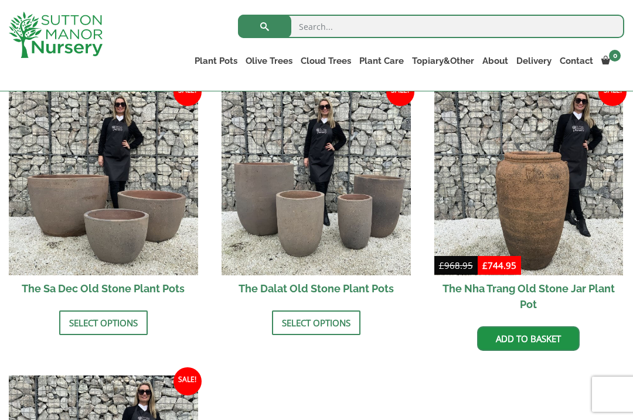
scroll to position [703, 0]
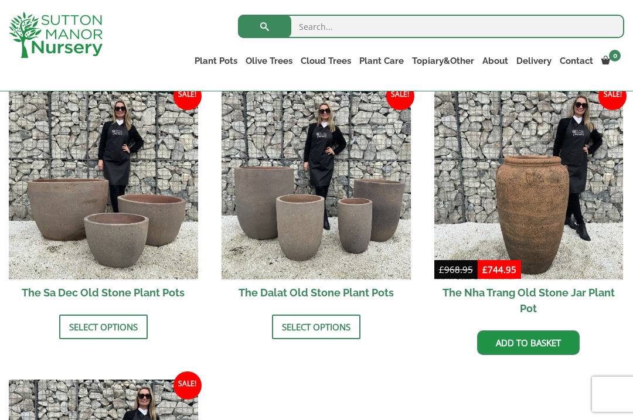
click at [39, 200] on img at bounding box center [103, 184] width 189 height 189
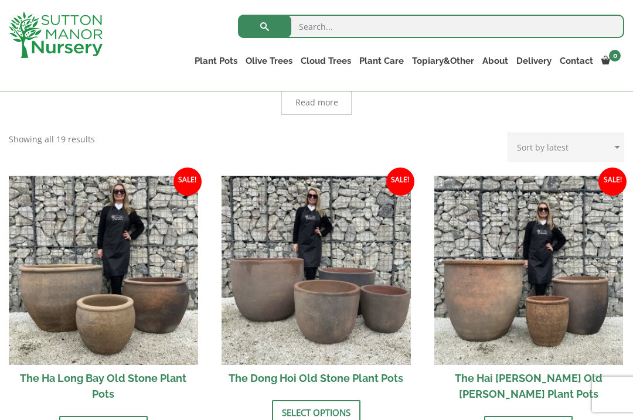
scroll to position [320, 0]
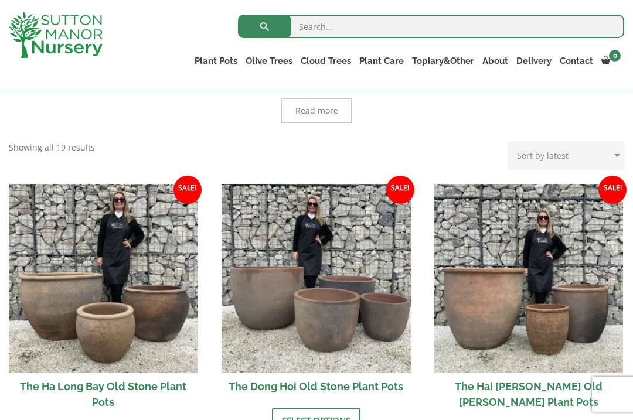
click at [56, 306] on img at bounding box center [103, 278] width 189 height 189
click at [0, 0] on link "The Atlantis Pots" at bounding box center [0, 0] width 0 height 0
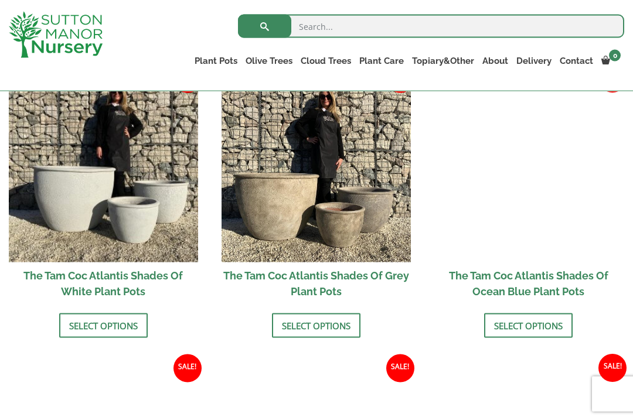
scroll to position [706, 0]
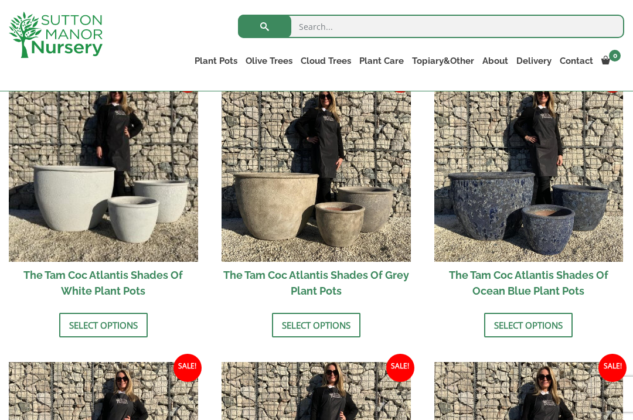
click at [71, 320] on link "Select options" at bounding box center [103, 325] width 88 height 25
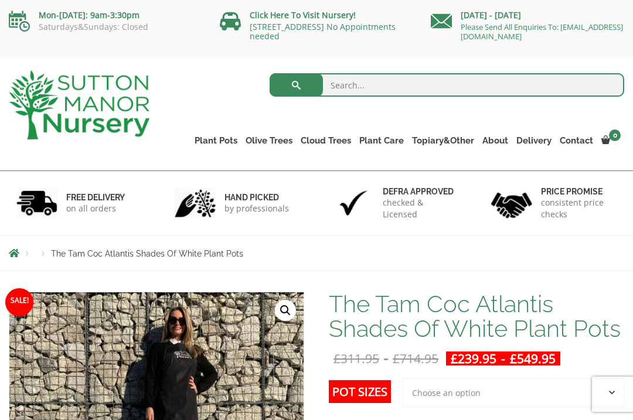
click at [0, 0] on link "The Atlantis Pots" at bounding box center [0, 0] width 0 height 0
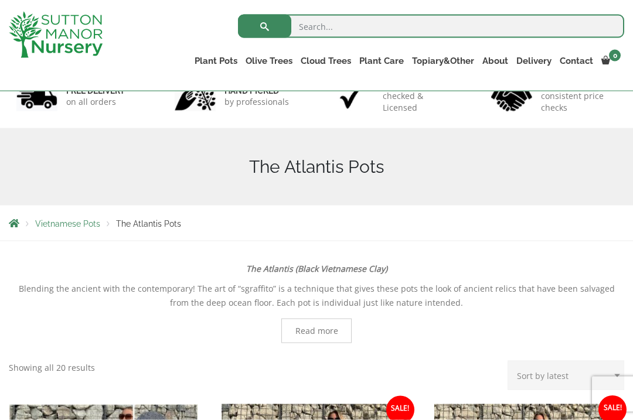
scroll to position [69, 0]
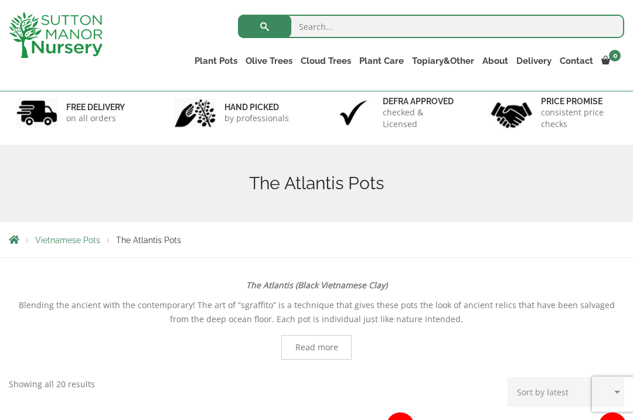
click at [81, 203] on div "The Atlantis Pots" at bounding box center [316, 183] width 633 height 77
click at [205, 50] on ul "Plant Pots Resin Bonded Pots The Amalfi Pots The Milan Pots The Capri Pots The …" at bounding box center [406, 63] width 433 height 32
click at [0, 0] on link "Shallow Bowl Grande" at bounding box center [0, 0] width 0 height 0
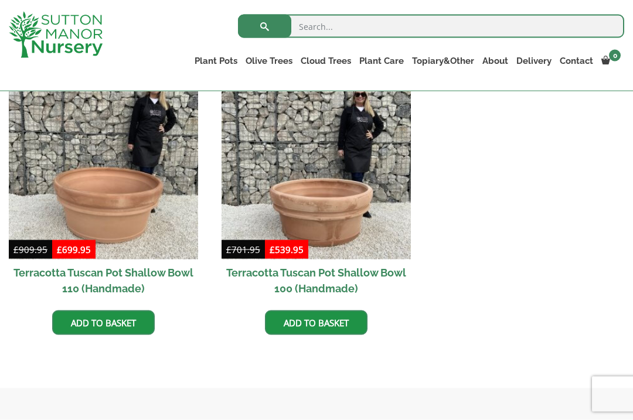
scroll to position [551, 0]
click at [62, 170] on img at bounding box center [103, 164] width 189 height 189
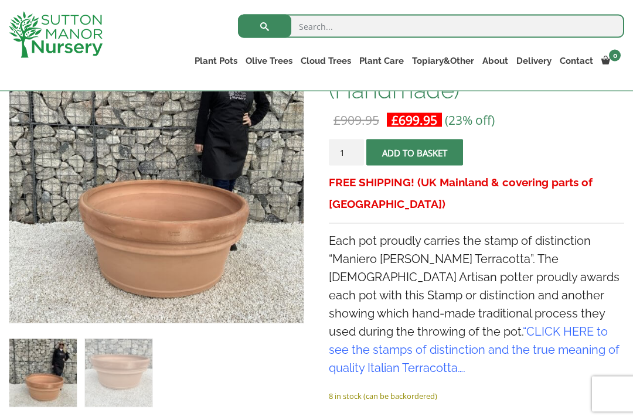
scroll to position [243, 0]
click at [0, 0] on link "Rolled Rim Classico" at bounding box center [0, 0] width 0 height 0
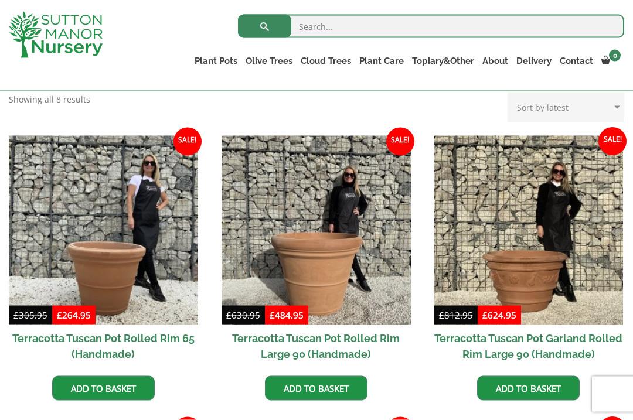
scroll to position [486, 0]
click at [0, 0] on link "Big Bell Pots" at bounding box center [0, 0] width 0 height 0
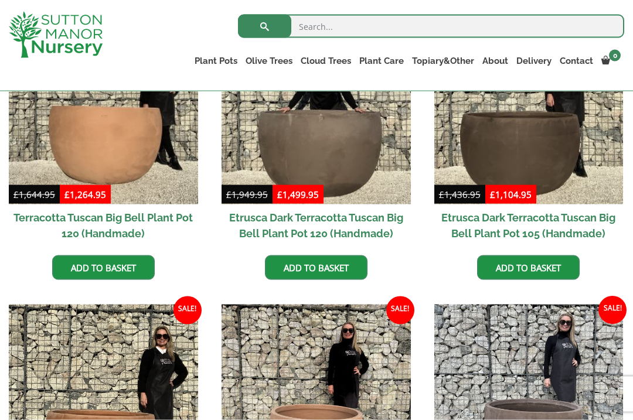
scroll to position [376, 0]
click at [77, 141] on img at bounding box center [103, 109] width 189 height 189
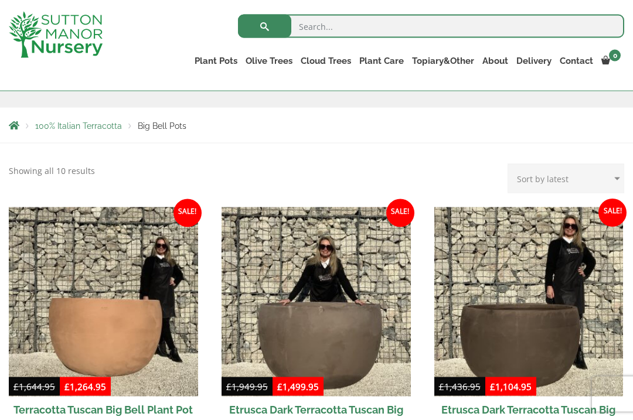
scroll to position [196, 0]
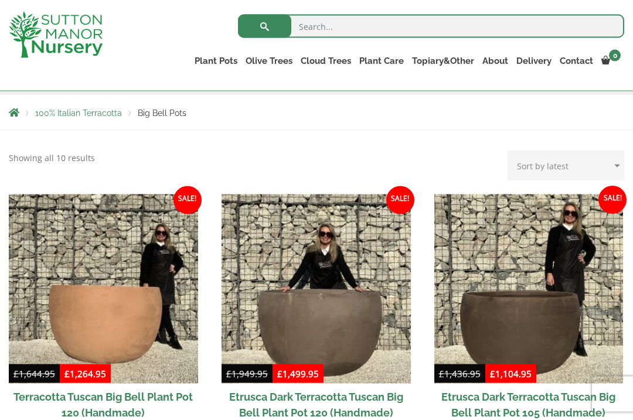
click at [77, 384] on img at bounding box center [103, 288] width 189 height 189
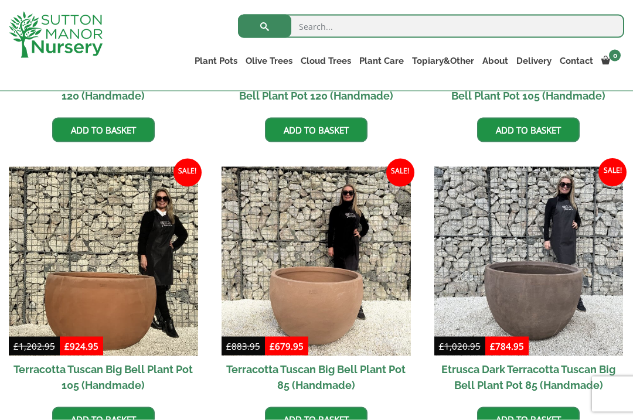
scroll to position [514, 0]
click at [74, 299] on img at bounding box center [103, 260] width 189 height 189
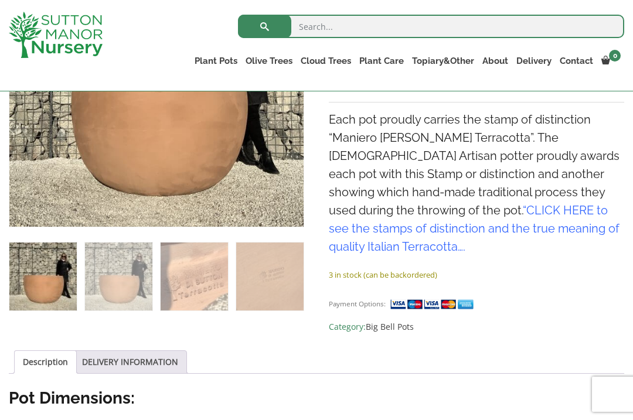
scroll to position [338, 0]
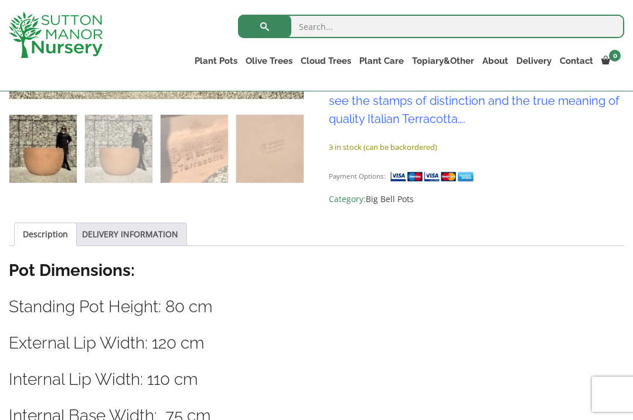
scroll to position [479, 0]
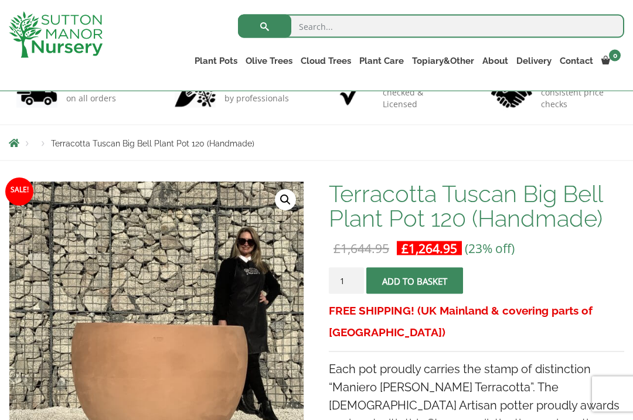
scroll to position [84, 0]
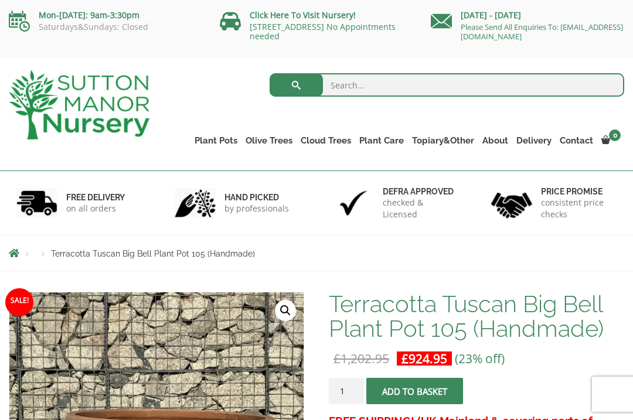
scroll to position [1, 0]
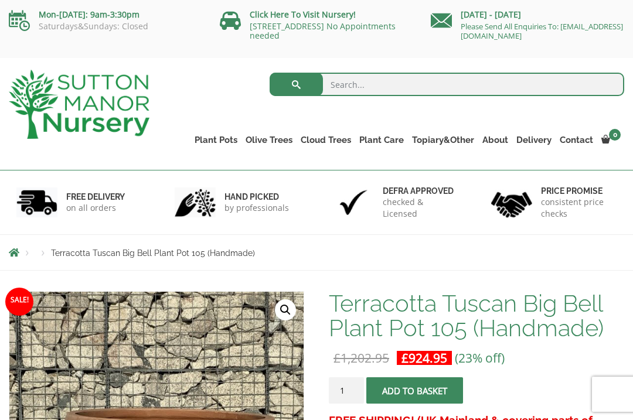
click at [0, 0] on link "Cylinders Traditionals" at bounding box center [0, 0] width 0 height 0
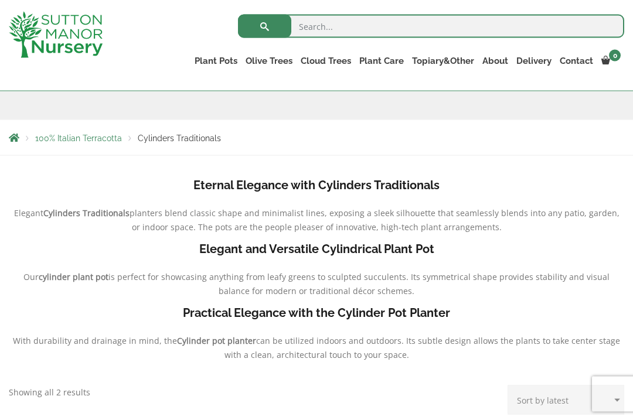
scroll to position [193, 0]
click at [0, 0] on link "Jars And Urns" at bounding box center [0, 0] width 0 height 0
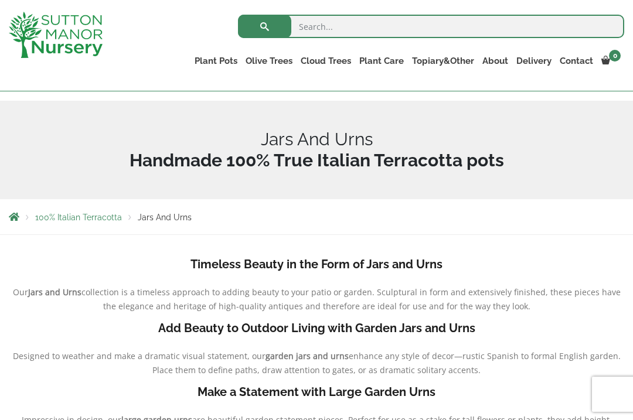
scroll to position [112, 0]
click at [0, 0] on link "The Amalfi Pots" at bounding box center [0, 0] width 0 height 0
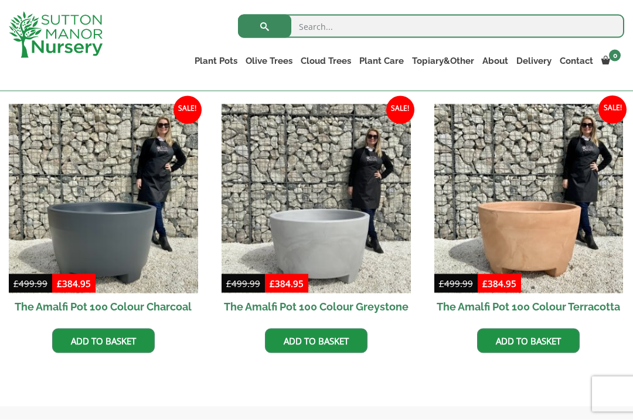
scroll to position [339, 0]
click at [560, 213] on img at bounding box center [528, 198] width 189 height 189
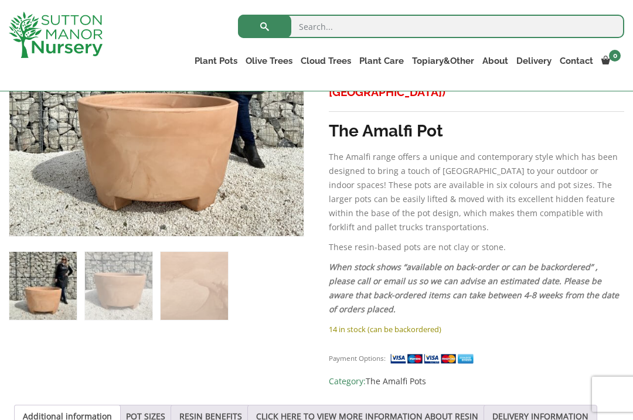
scroll to position [317, 0]
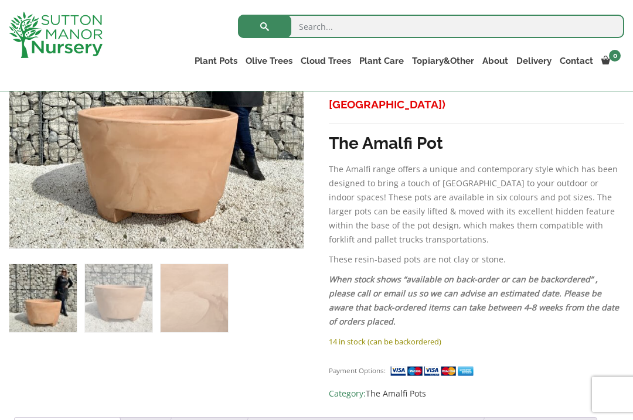
click at [139, 157] on img at bounding box center [302, 247] width 586 height 586
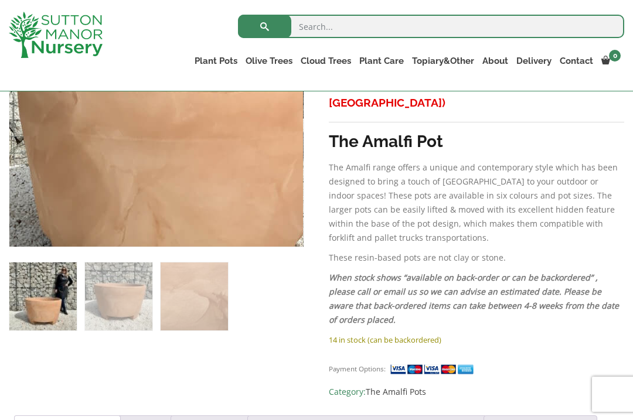
scroll to position [319, 0]
click at [93, 195] on img at bounding box center [173, 44] width 586 height 586
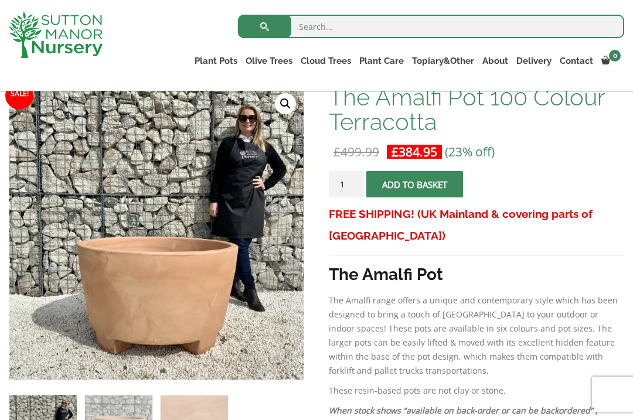
scroll to position [185, 0]
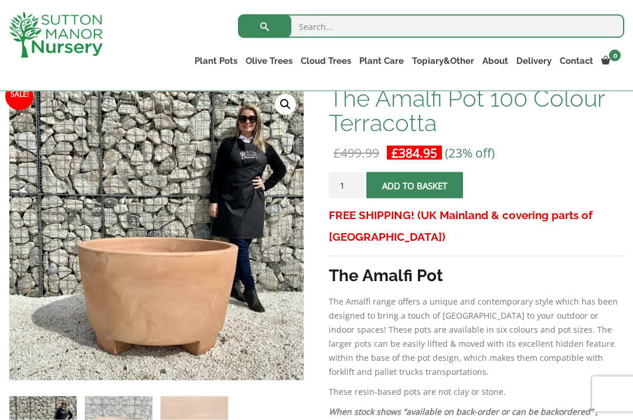
click at [139, 275] on img at bounding box center [220, 139] width 586 height 586
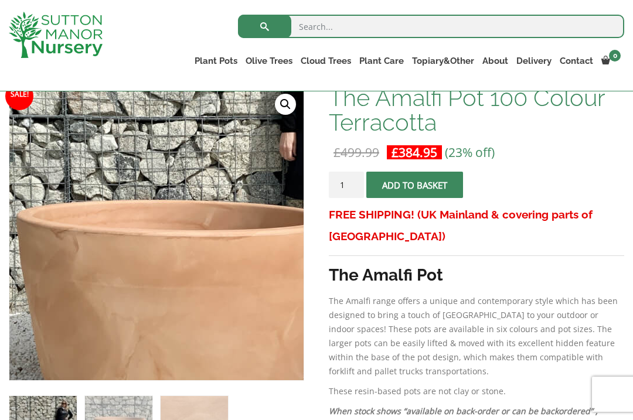
click at [108, 257] on img at bounding box center [174, 192] width 586 height 586
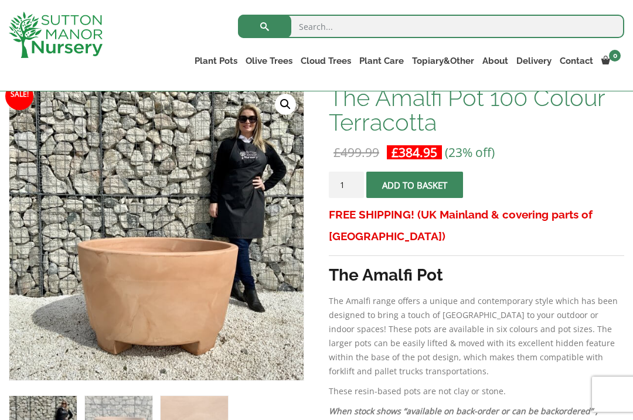
click at [395, 99] on h1 "The Amalfi Pot 100 Colour Terracotta" at bounding box center [476, 110] width 295 height 49
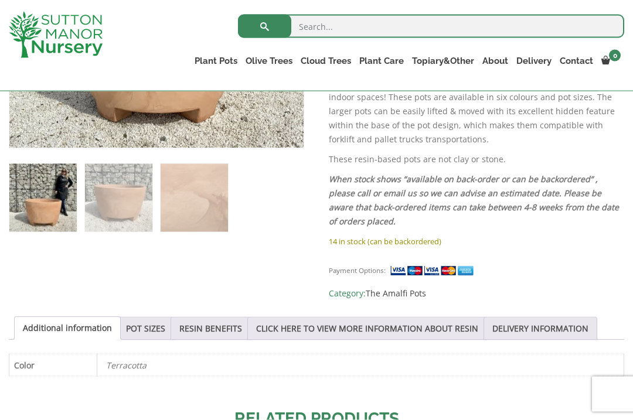
scroll to position [421, 0]
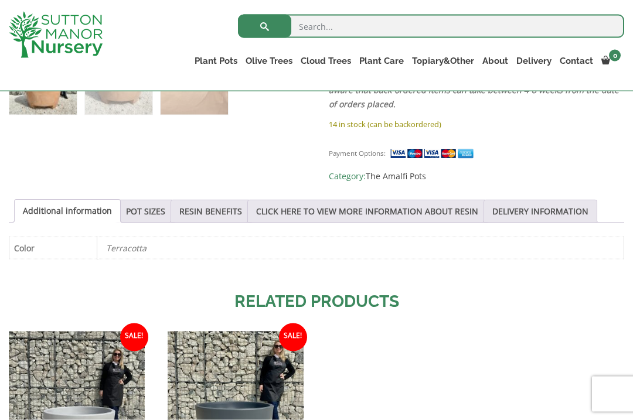
click at [139, 215] on link "POT SIZES" at bounding box center [145, 211] width 39 height 22
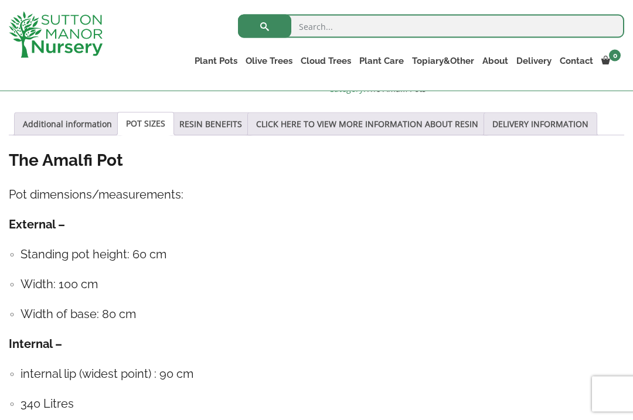
scroll to position [622, 0]
click at [574, 232] on h4 "External –" at bounding box center [316, 224] width 615 height 18
click at [589, 206] on div "The Amalfi Pot Pot dimensions/measurements: External – Standing pot height: 60 …" at bounding box center [316, 331] width 615 height 365
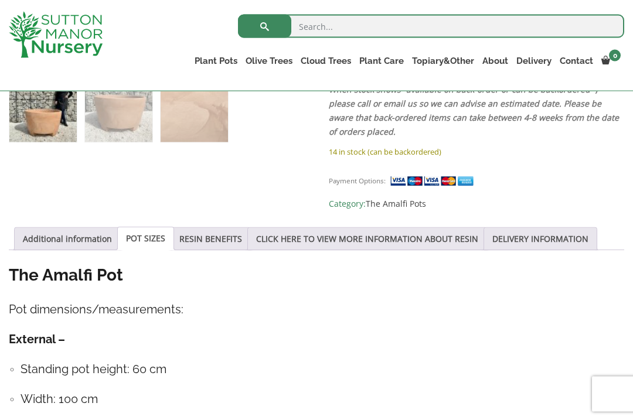
scroll to position [507, 0]
click at [317, 237] on link "CLICK HERE TO VIEW MORE INFORMATION ABOUT RESIN" at bounding box center [367, 239] width 222 height 22
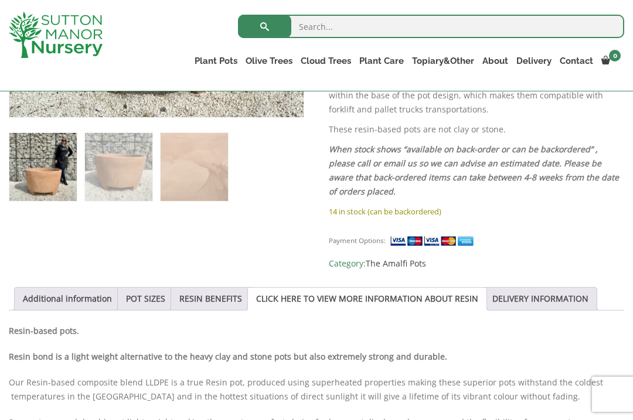
scroll to position [498, 0]
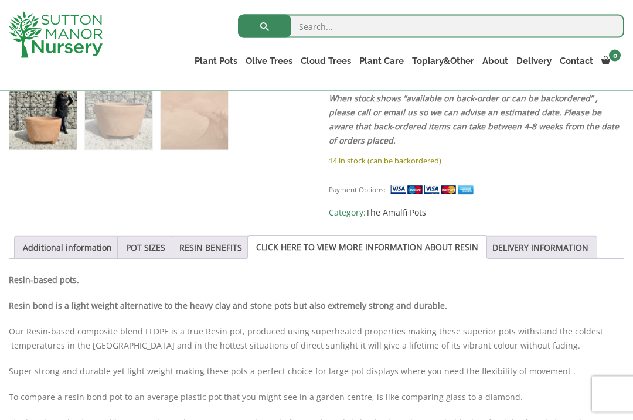
click at [138, 248] on link "POT SIZES" at bounding box center [145, 248] width 39 height 22
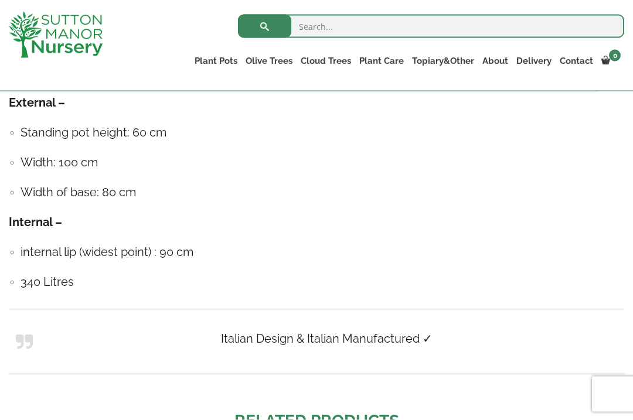
scroll to position [620, 0]
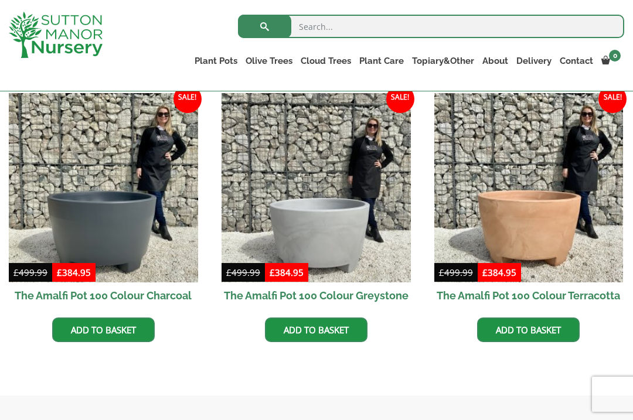
click at [0, 0] on link "Big Bell Pots" at bounding box center [0, 0] width 0 height 0
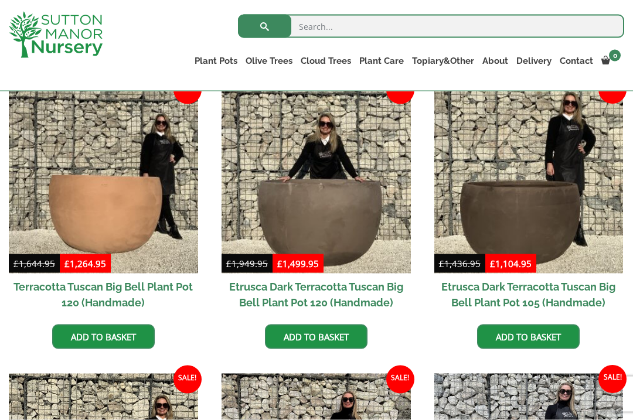
scroll to position [309, 0]
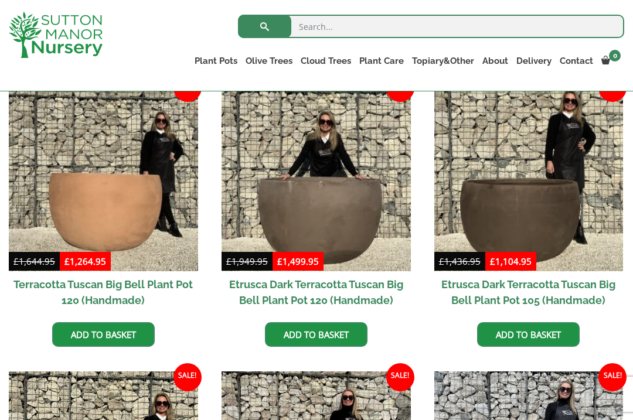
click at [84, 202] on img at bounding box center [103, 176] width 189 height 189
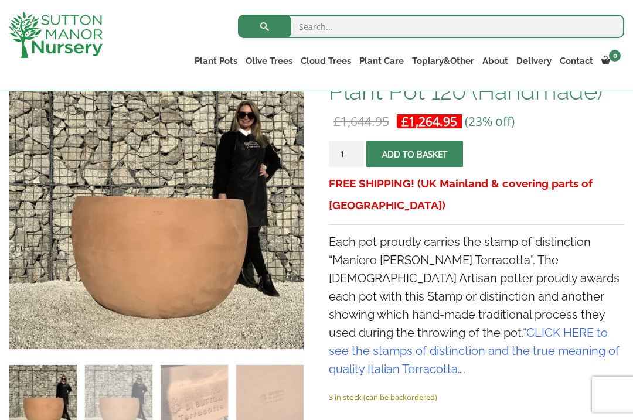
scroll to position [213, 0]
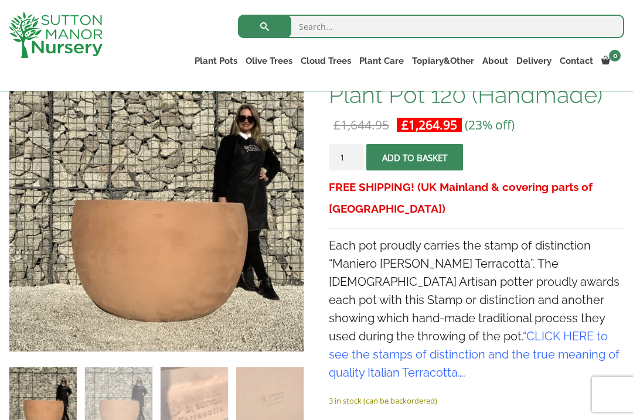
click at [0, 0] on link "The Amalfi Pots" at bounding box center [0, 0] width 0 height 0
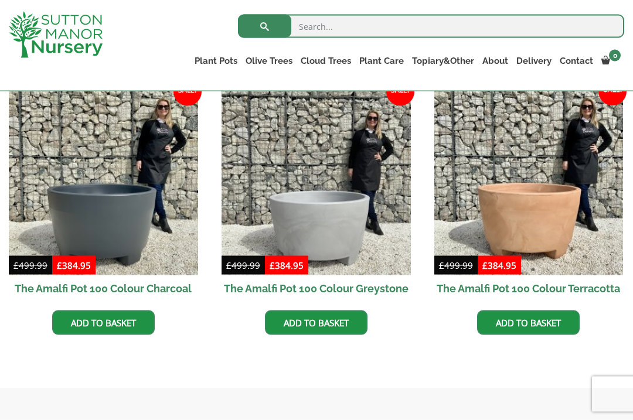
scroll to position [357, 0]
click at [521, 211] on img at bounding box center [528, 180] width 189 height 189
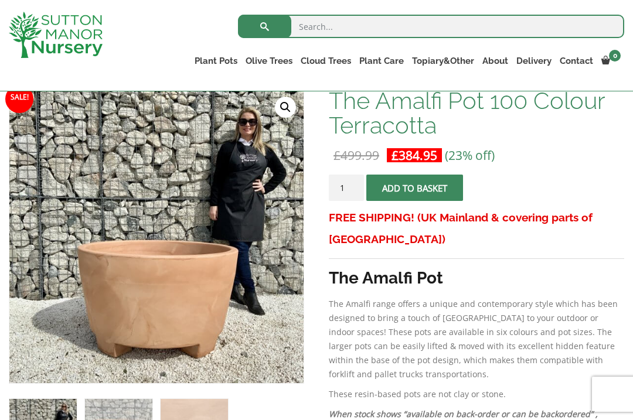
scroll to position [180, 0]
